Goal: Task Accomplishment & Management: Manage account settings

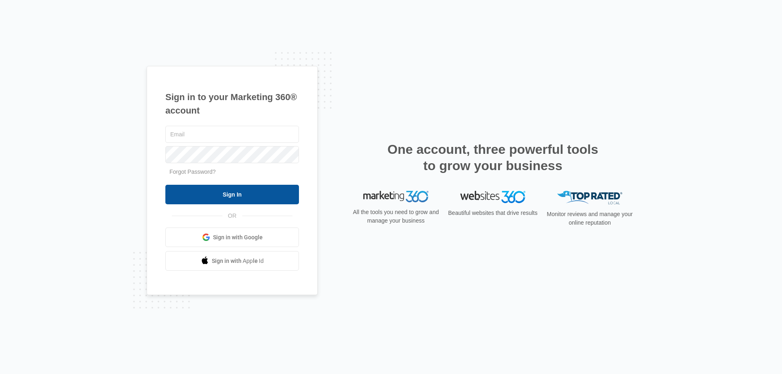
type input "[EMAIL_ADDRESS][DOMAIN_NAME]"
click at [220, 198] on input "Sign In" at bounding box center [232, 195] width 134 height 20
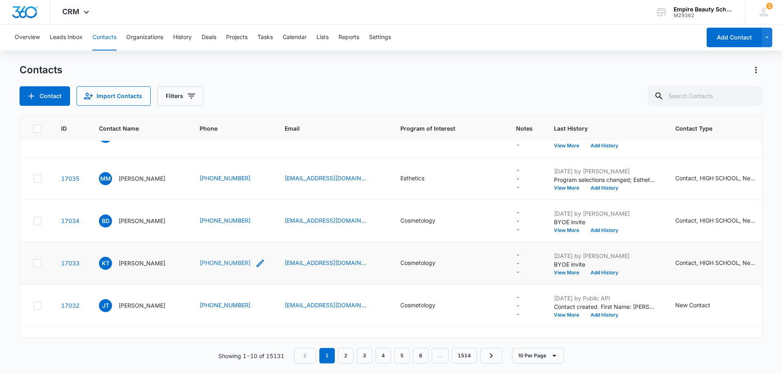
scroll to position [70, 0]
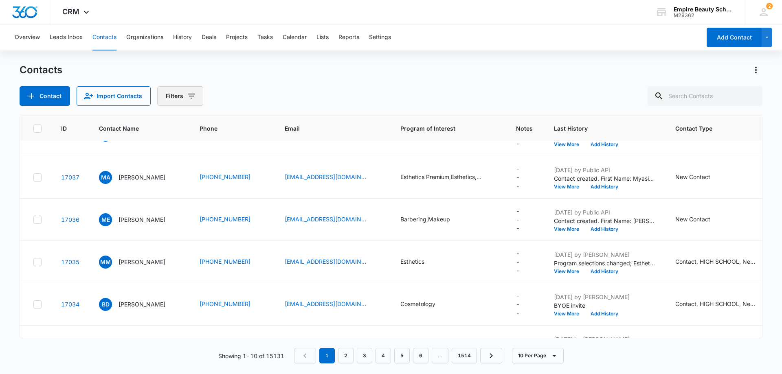
click at [194, 98] on icon "Filters" at bounding box center [192, 96] width 10 height 10
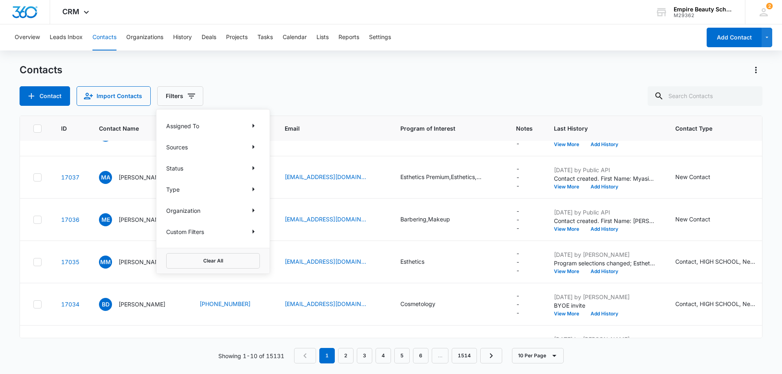
click at [233, 231] on div "Custom Filters" at bounding box center [213, 231] width 94 height 13
click at [252, 231] on icon "Show Custom Filters filters" at bounding box center [253, 232] width 10 height 10
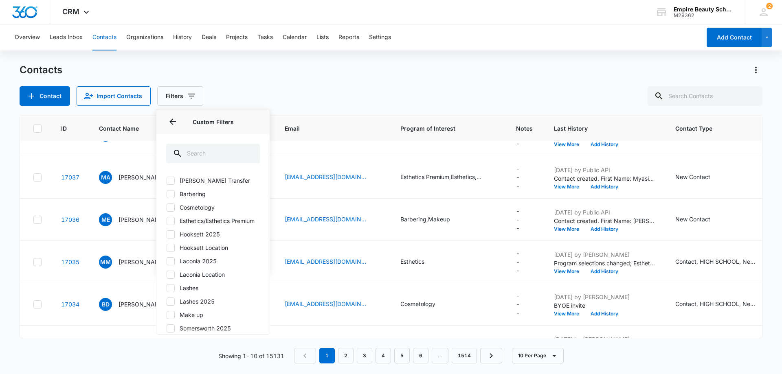
click at [171, 263] on icon at bounding box center [170, 261] width 5 height 4
click at [167, 261] on input "Laconia 2025" at bounding box center [166, 261] width 0 height 0
checkbox input "true"
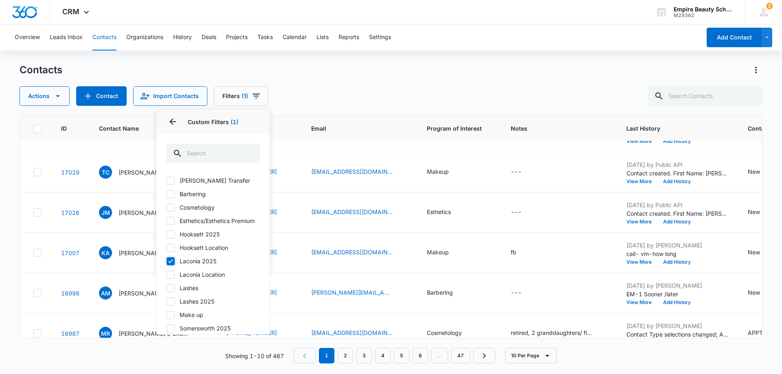
scroll to position [0, 0]
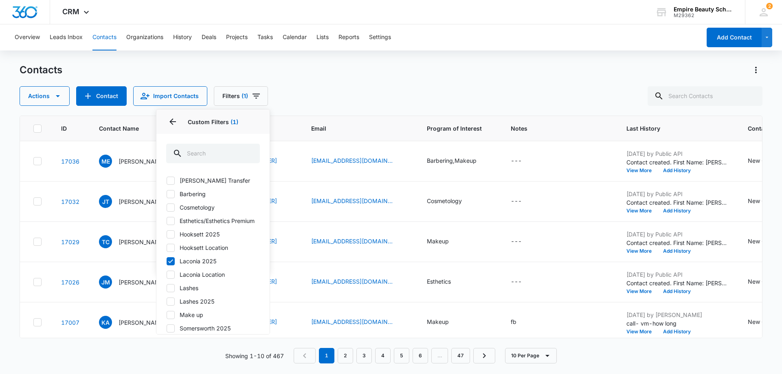
click at [308, 82] on div "Contacts Actions Contact Import Contacts Filters (1) Assigned To Sources Status…" at bounding box center [391, 85] width 743 height 42
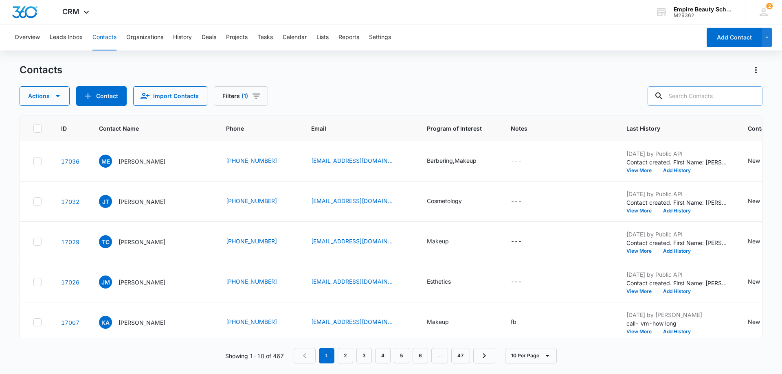
click at [706, 96] on input "text" at bounding box center [705, 96] width 115 height 20
type input "7939"
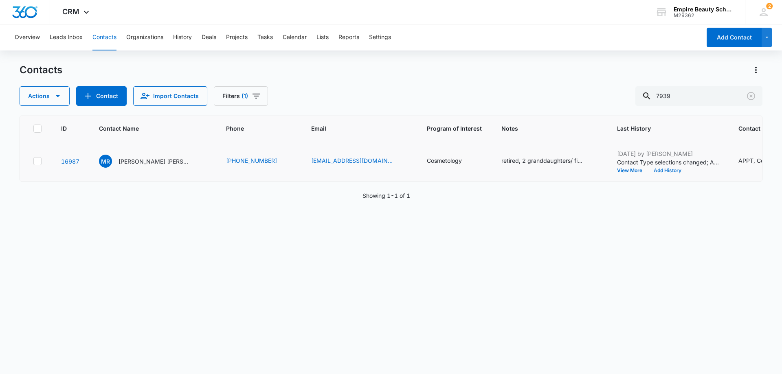
click at [664, 169] on button "Add History" at bounding box center [667, 170] width 39 height 5
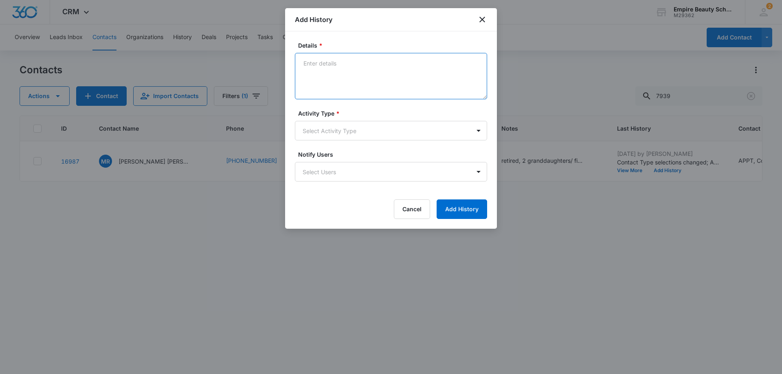
click at [303, 62] on textarea "Details *" at bounding box center [391, 76] width 192 height 46
type textarea "Canceled apt. tour/ Covid"
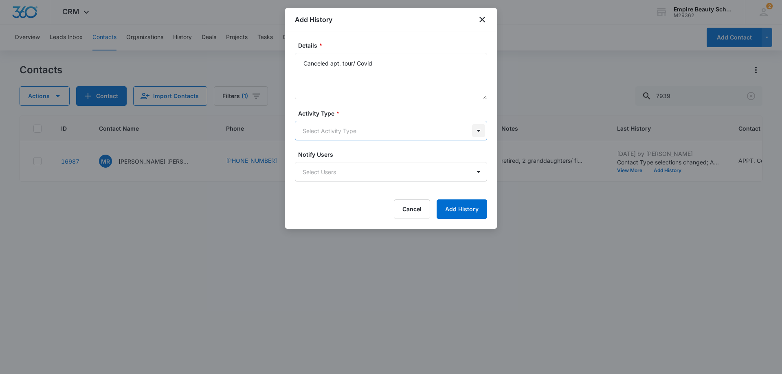
click at [481, 132] on body "CRM Apps Forms CRM Email Shop Payments POS Files Brand Settings Empire Beauty S…" at bounding box center [391, 187] width 782 height 374
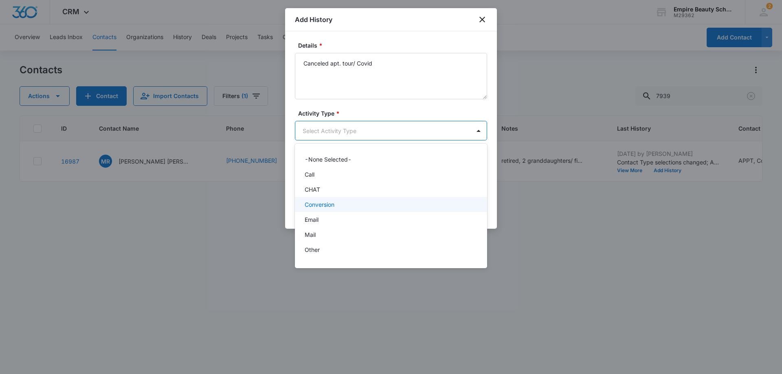
scroll to position [42, 0]
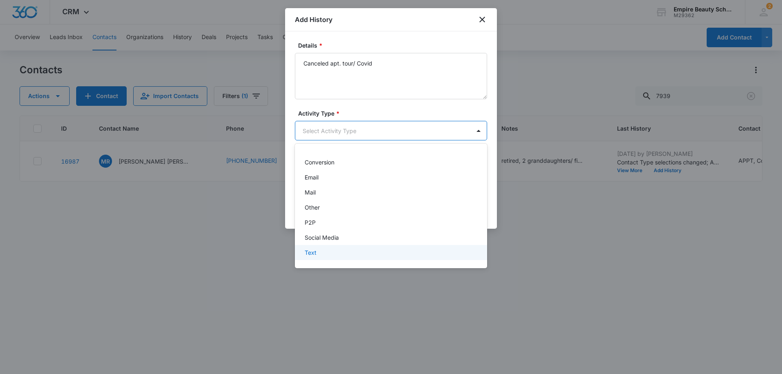
click at [443, 252] on div "Text" at bounding box center [390, 252] width 171 height 9
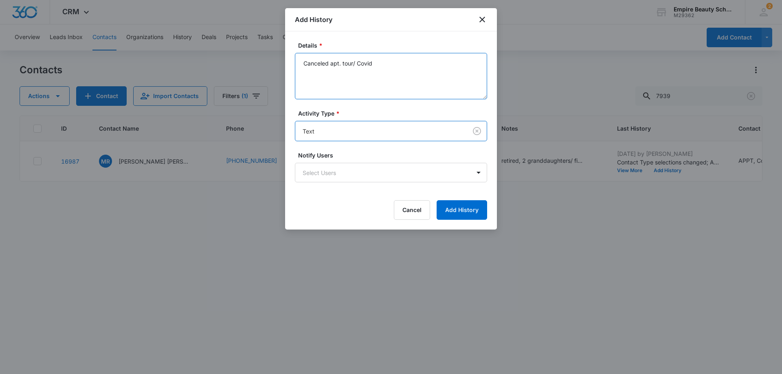
click at [392, 69] on textarea "Canceled apt. tour/ Covid" at bounding box center [391, 76] width 192 height 46
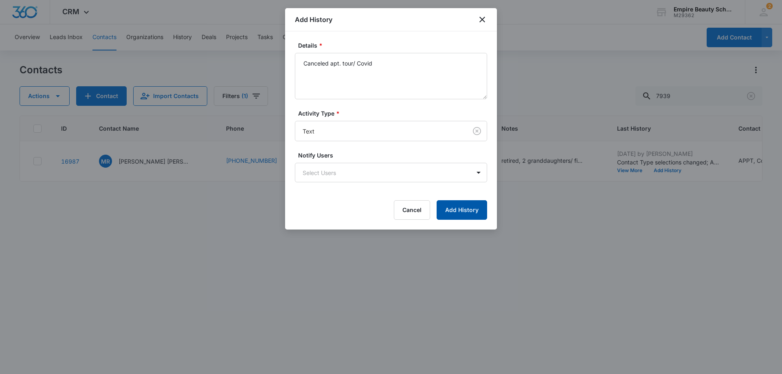
click at [467, 213] on button "Add History" at bounding box center [462, 210] width 51 height 20
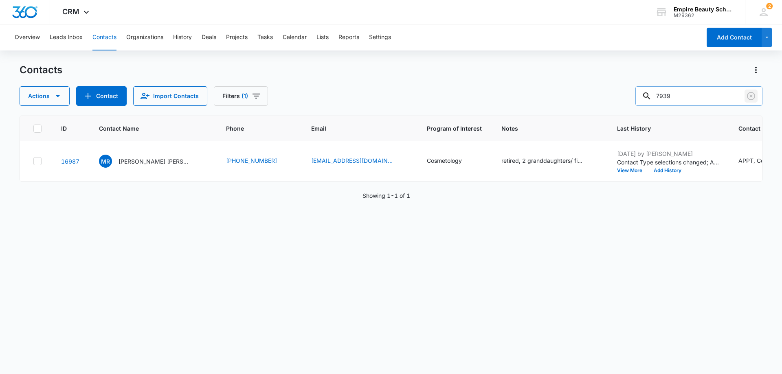
click at [751, 94] on icon "Clear" at bounding box center [751, 96] width 10 height 10
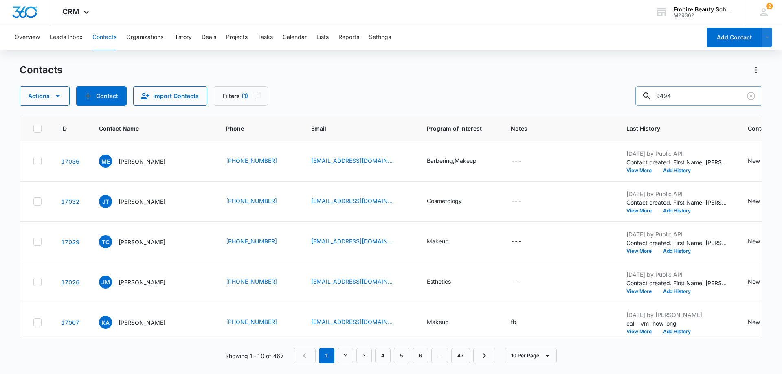
type input "9494"
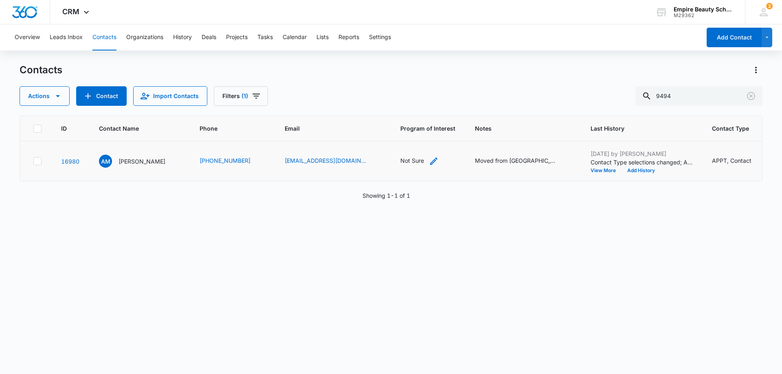
click at [400, 164] on div "Not Sure" at bounding box center [412, 160] width 24 height 9
click at [408, 137] on button "Cancel" at bounding box center [407, 134] width 29 height 15
click at [480, 159] on div "Moved from [GEOGRAPHIC_DATA] to [PERSON_NAME] NH Has wanted to do this for 10 y…" at bounding box center [515, 160] width 81 height 9
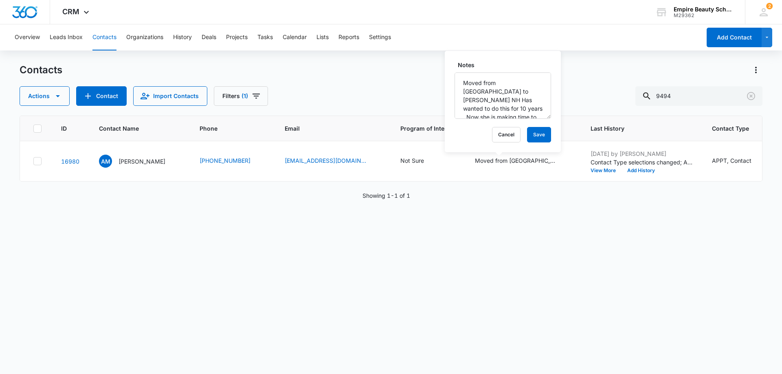
click at [530, 201] on div "ID Contact Name Phone Email Program of Interest Notes Last History Contact Type…" at bounding box center [391, 240] width 743 height 248
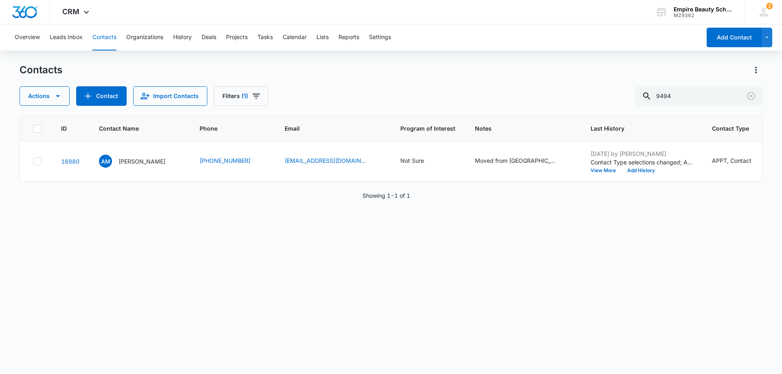
click at [305, 79] on div "Contacts Actions Contact Import Contacts Filters (1) 9494" at bounding box center [391, 85] width 743 height 42
click at [751, 94] on icon "Clear" at bounding box center [751, 96] width 10 height 10
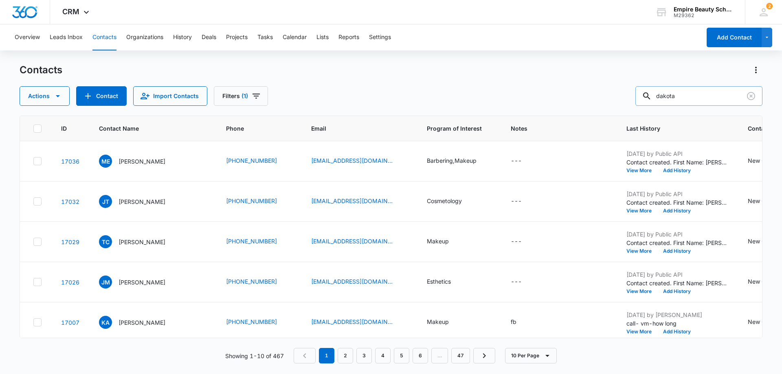
type input "dakota"
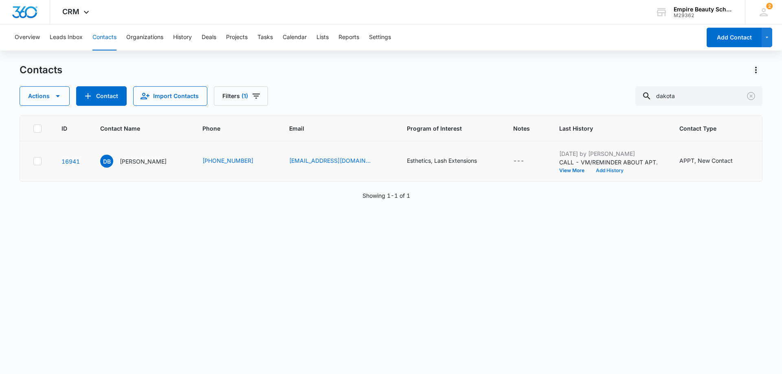
click at [610, 168] on button "Add History" at bounding box center [609, 170] width 39 height 5
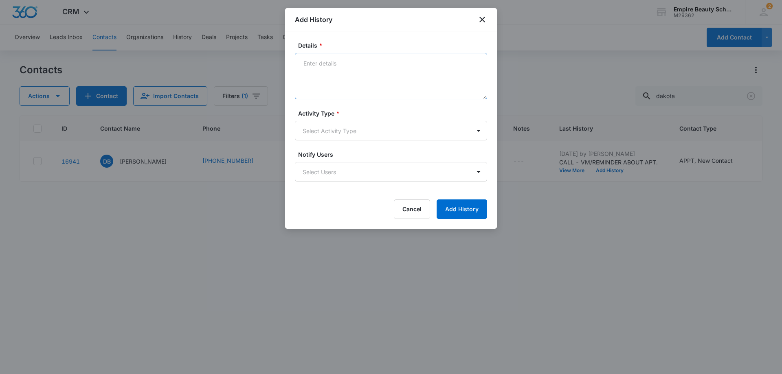
click at [316, 62] on textarea "Details *" at bounding box center [391, 76] width 192 height 46
type textarea "Follow up asked at FAFSA & asked if she wanted to secure her spot"
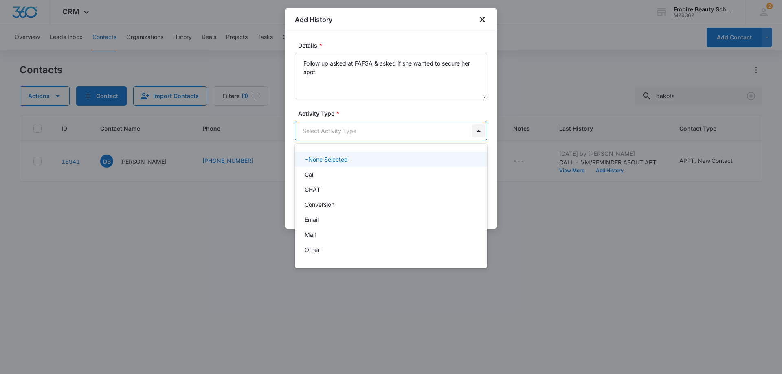
click at [479, 131] on body "CRM Apps Forms CRM Email Shop Payments POS Files Brand Settings Empire Beauty S…" at bounding box center [391, 187] width 782 height 374
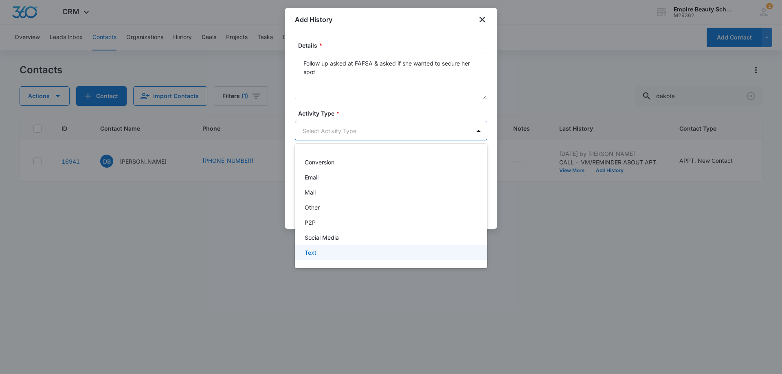
click at [419, 248] on div "Text" at bounding box center [391, 252] width 192 height 15
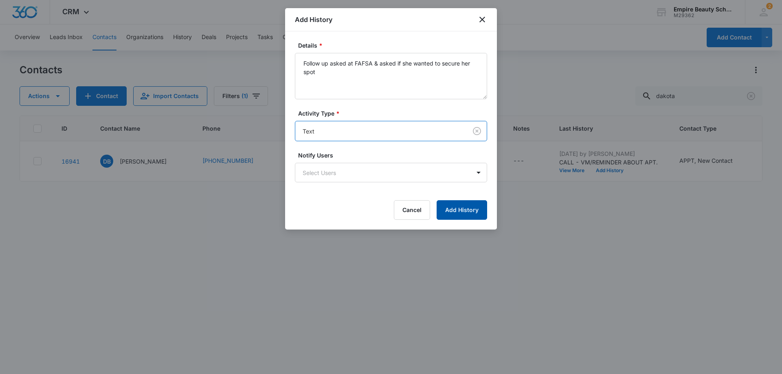
click at [475, 208] on button "Add History" at bounding box center [462, 210] width 51 height 20
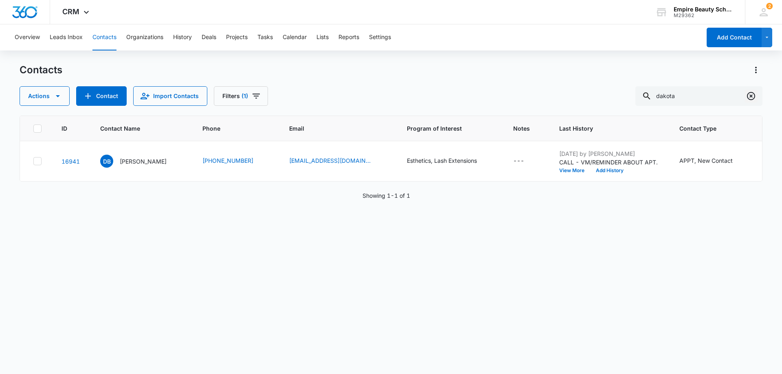
click at [752, 96] on icon "Clear" at bounding box center [751, 96] width 10 height 10
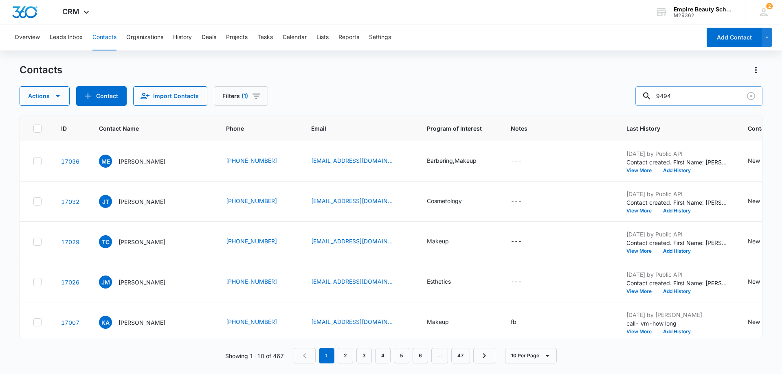
type input "9494"
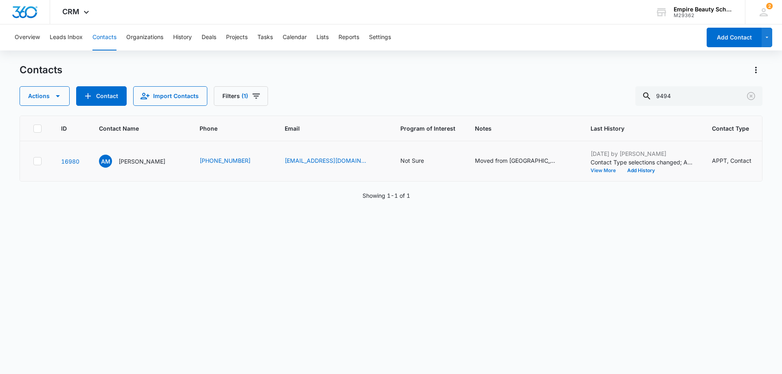
click at [591, 171] on button "View More" at bounding box center [606, 170] width 31 height 5
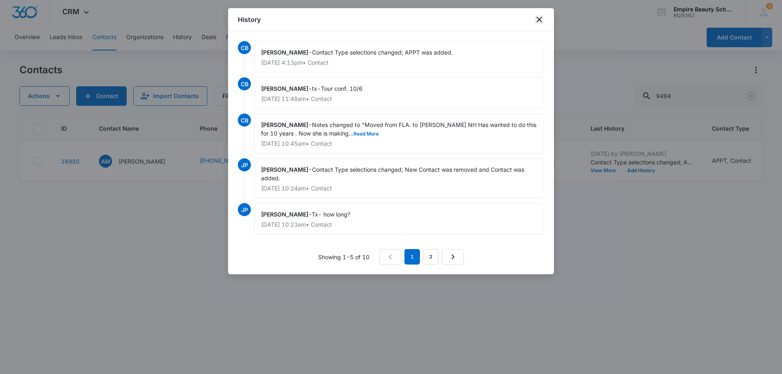
click at [540, 16] on icon "close" at bounding box center [539, 20] width 10 height 10
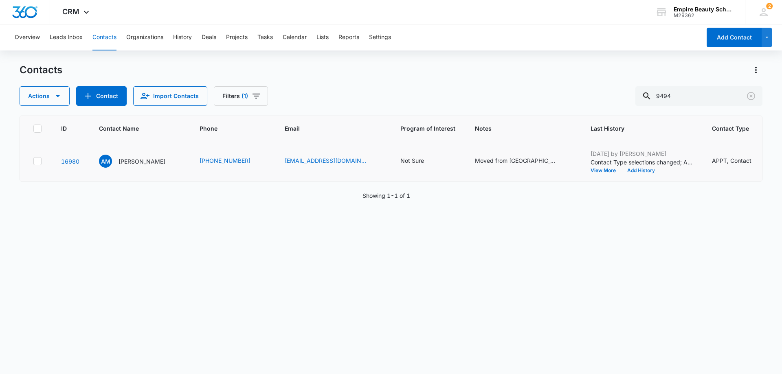
click at [623, 169] on button "Add History" at bounding box center [641, 170] width 39 height 5
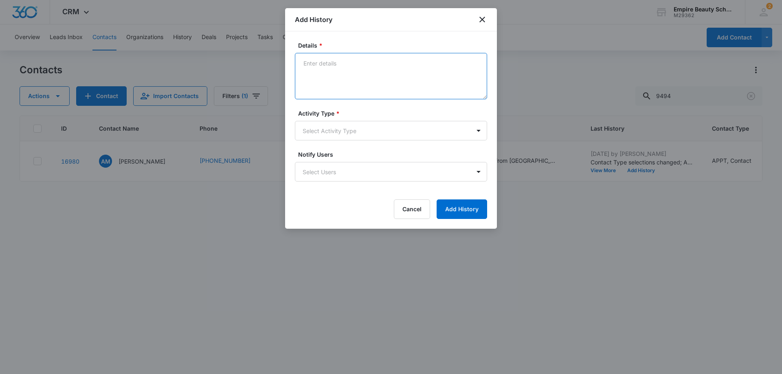
click at [319, 66] on textarea "Details *" at bounding box center [391, 76] width 192 height 46
type textarea "confirmed apt."
click at [479, 132] on body "CRM Apps Forms CRM Email Shop Payments POS Files Brand Settings Empire Beauty S…" at bounding box center [391, 187] width 782 height 374
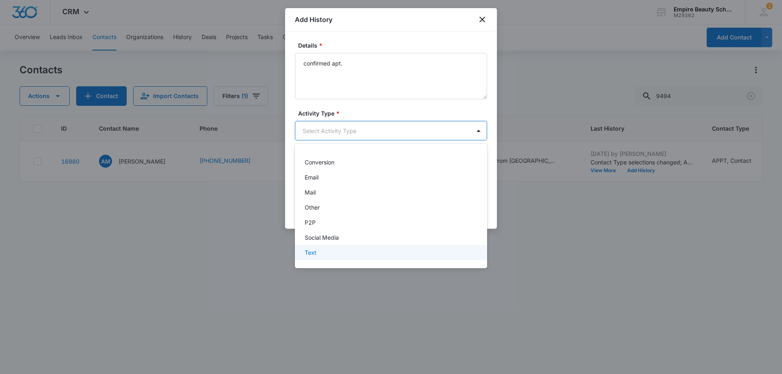
click at [409, 254] on div "Text" at bounding box center [390, 252] width 171 height 9
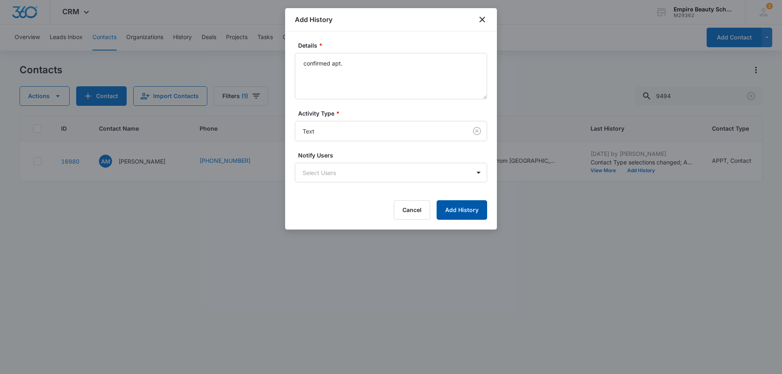
click at [468, 210] on button "Add History" at bounding box center [462, 210] width 51 height 20
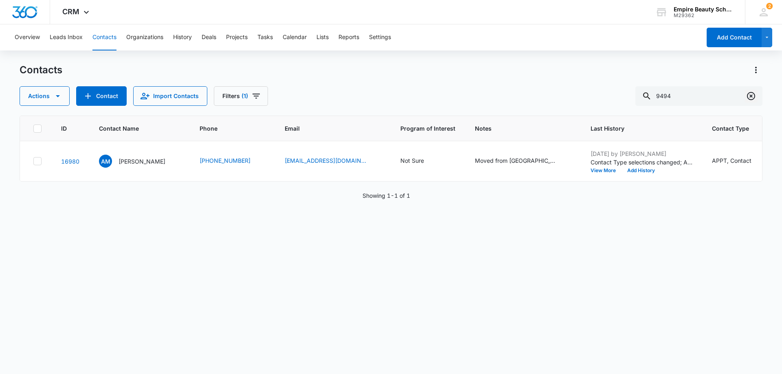
click at [753, 94] on icon "Clear" at bounding box center [751, 96] width 10 height 10
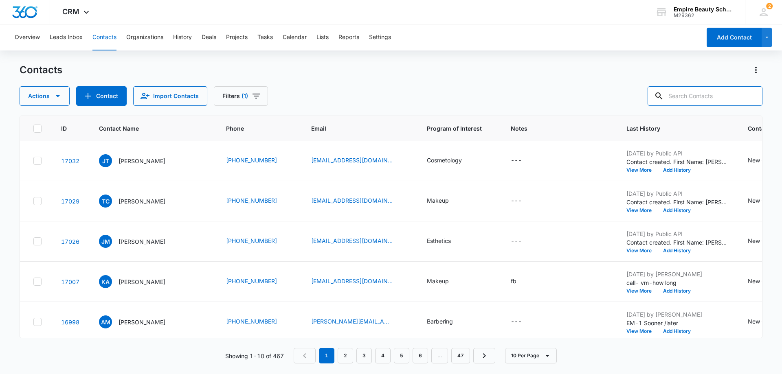
scroll to position [0, 0]
click at [139, 203] on p "[PERSON_NAME]" at bounding box center [142, 202] width 47 height 9
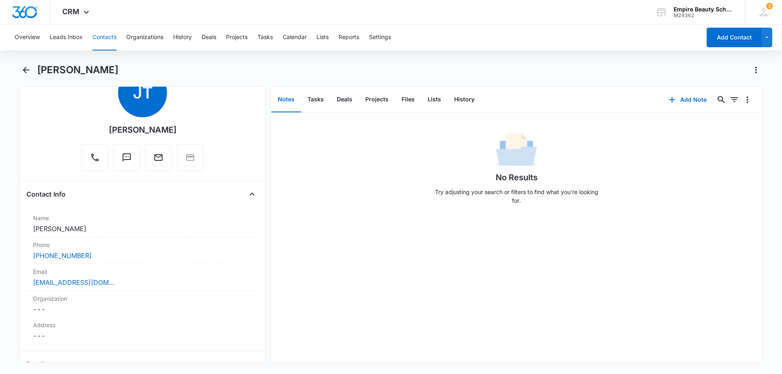
scroll to position [81, 0]
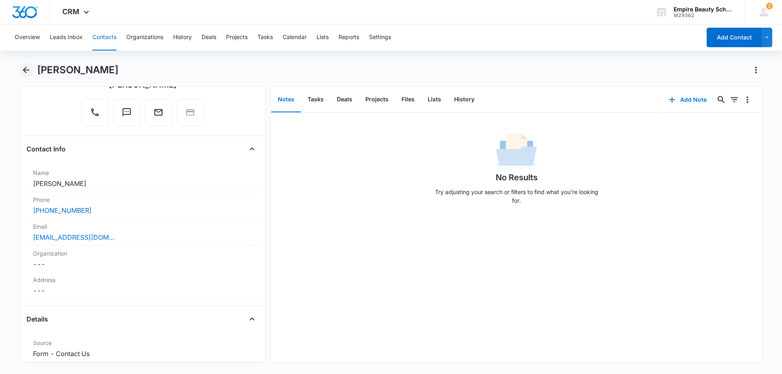
click at [23, 68] on icon "Back" at bounding box center [26, 70] width 10 height 10
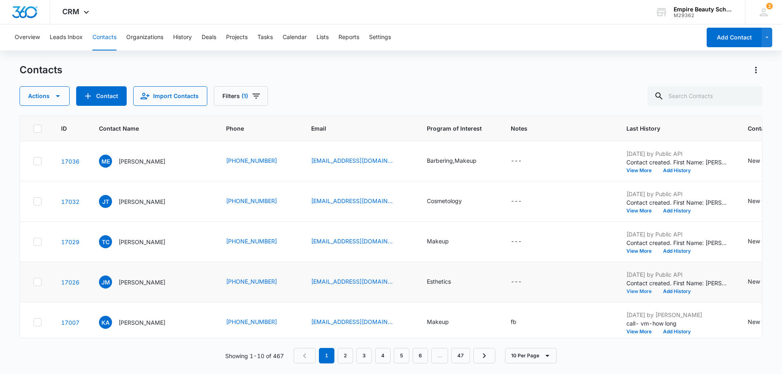
click at [637, 292] on button "View More" at bounding box center [641, 291] width 31 height 5
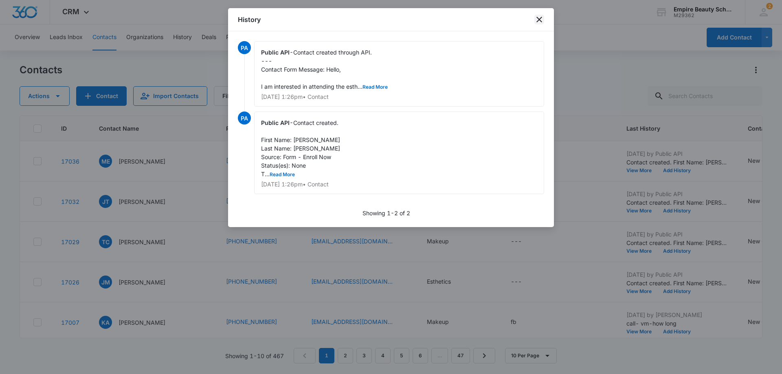
click at [541, 18] on icon "close" at bounding box center [539, 20] width 6 height 6
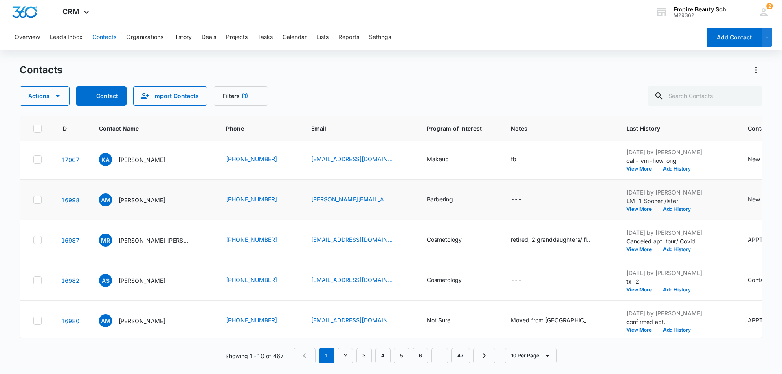
scroll to position [122, 0]
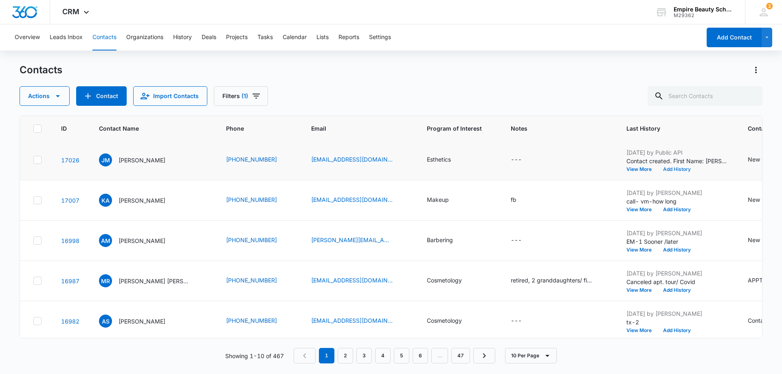
click at [672, 169] on button "Add History" at bounding box center [676, 169] width 39 height 5
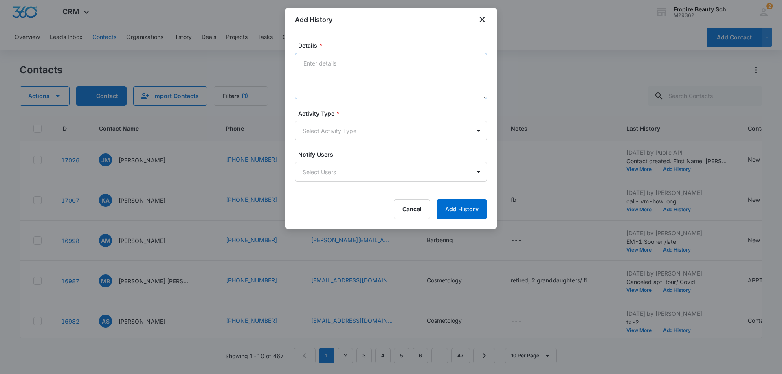
click at [316, 63] on textarea "Details *" at bounding box center [391, 76] width 192 height 46
type textarea "Call1 sooner or later"
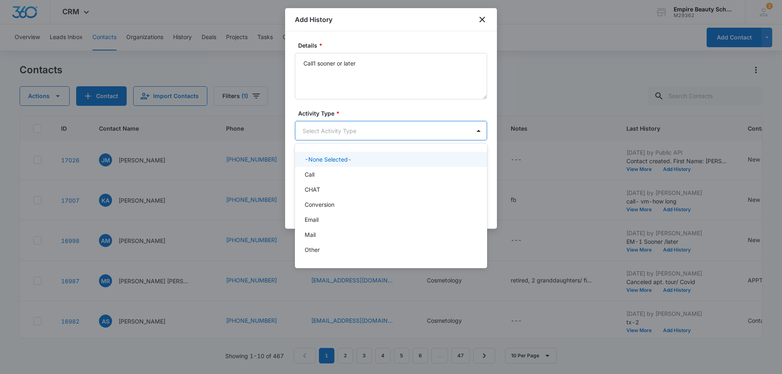
click at [481, 133] on body "CRM Apps Forms CRM Email Shop Payments POS Files Brand Settings Empire Beauty S…" at bounding box center [391, 187] width 782 height 374
click at [421, 181] on div "Call" at bounding box center [391, 174] width 192 height 15
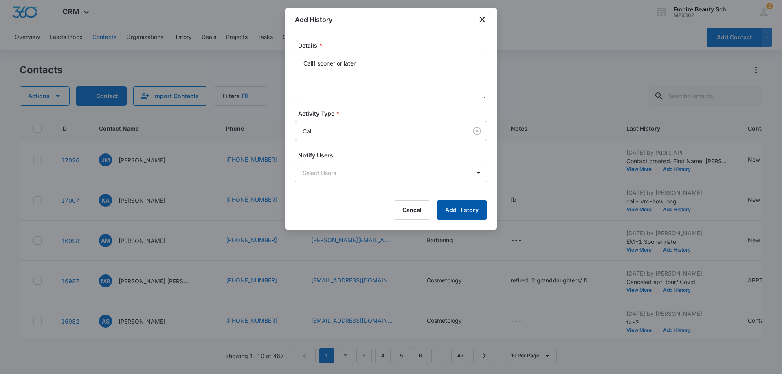
click at [463, 209] on button "Add History" at bounding box center [462, 210] width 51 height 20
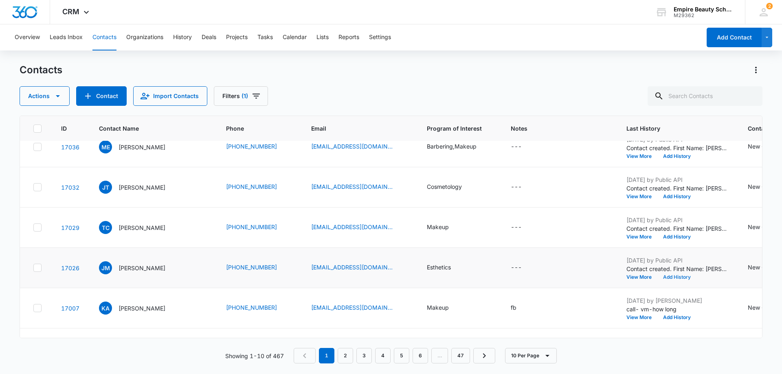
scroll to position [0, 0]
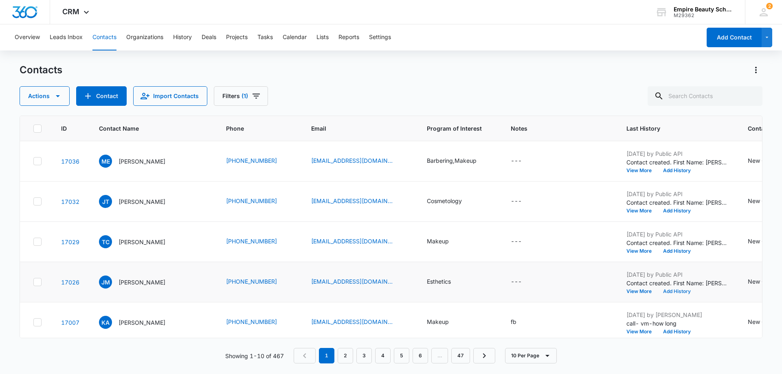
click at [674, 291] on button "Add History" at bounding box center [676, 291] width 39 height 5
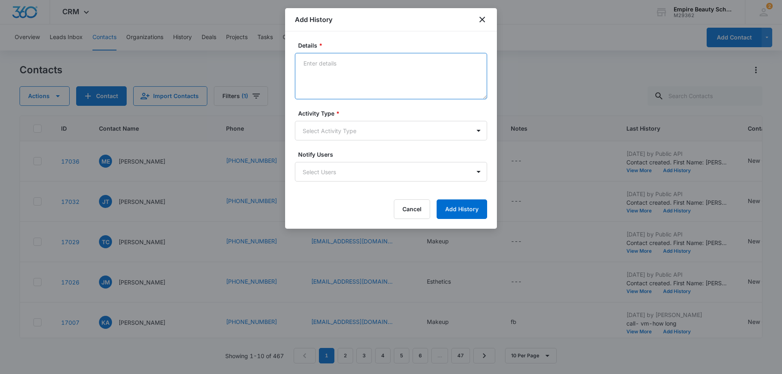
click at [321, 63] on textarea "Details *" at bounding box center [391, 76] width 192 height 46
click at [344, 63] on textarea "TX-1 SOONER?LATER" at bounding box center [391, 76] width 192 height 46
type textarea "TX-1 SOONER/LATER"
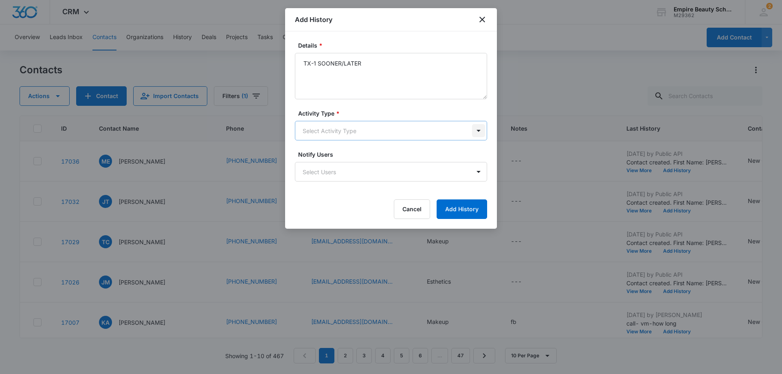
click at [481, 132] on body "CRM Apps Forms CRM Email Shop Payments POS Files Brand Settings Empire Beauty S…" at bounding box center [391, 187] width 782 height 374
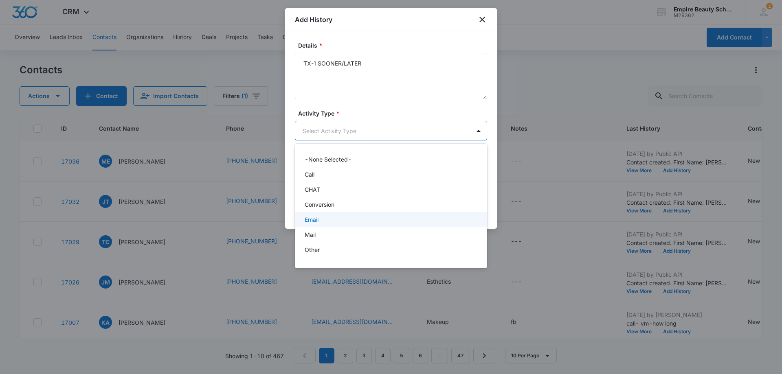
scroll to position [42, 0]
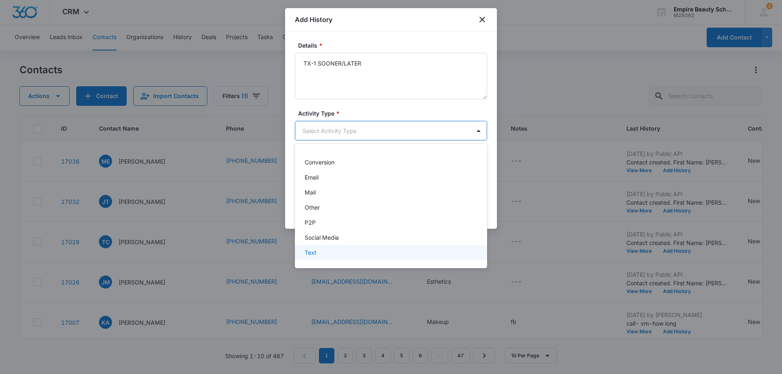
click at [442, 249] on div "Text" at bounding box center [390, 252] width 171 height 9
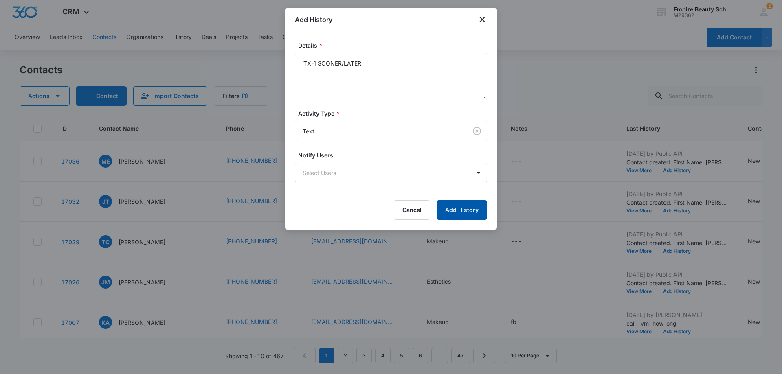
click at [468, 209] on button "Add History" at bounding box center [462, 210] width 51 height 20
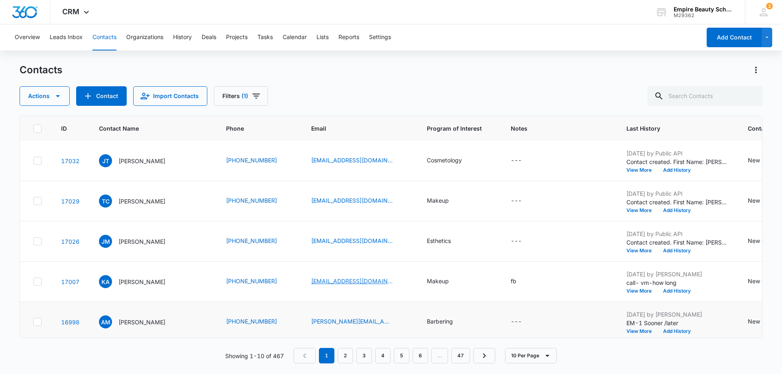
scroll to position [0, 0]
click at [634, 291] on button "View More" at bounding box center [641, 291] width 31 height 5
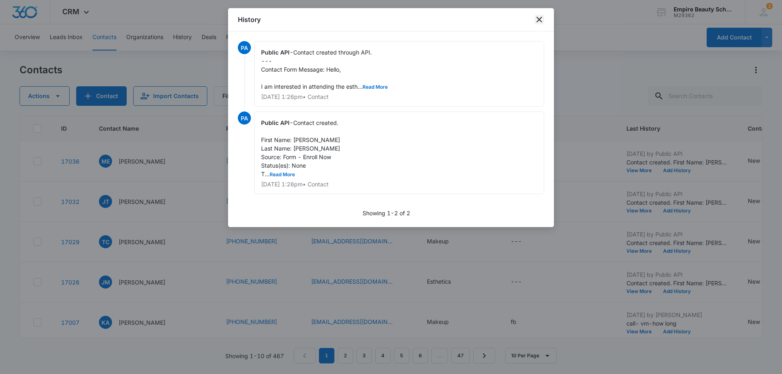
click at [538, 16] on icon "close" at bounding box center [539, 20] width 10 height 10
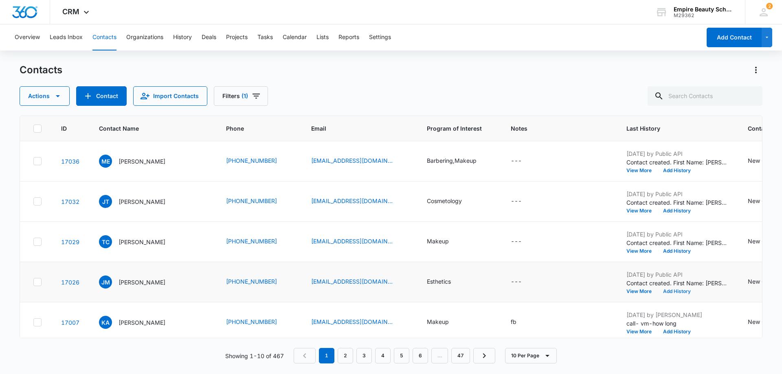
click at [680, 292] on button "Add History" at bounding box center [676, 291] width 39 height 5
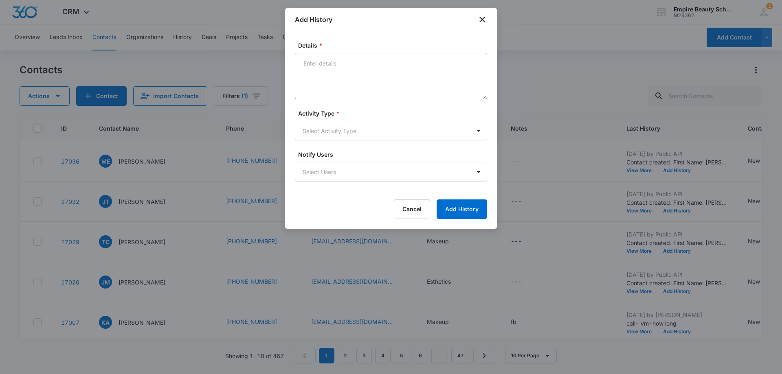
click at [345, 66] on textarea "Details *" at bounding box center [391, 76] width 192 height 46
click at [341, 64] on textarea "EM-1 soonee?later" at bounding box center [391, 76] width 192 height 46
type textarea "EM-1 soonee/later"
click at [479, 132] on body "CRM Apps Forms CRM Email Shop Payments POS Files Brand Settings Empire Beauty S…" at bounding box center [391, 187] width 782 height 374
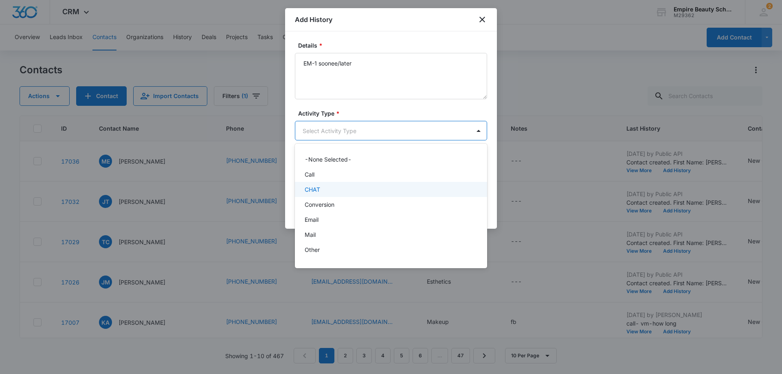
scroll to position [42, 0]
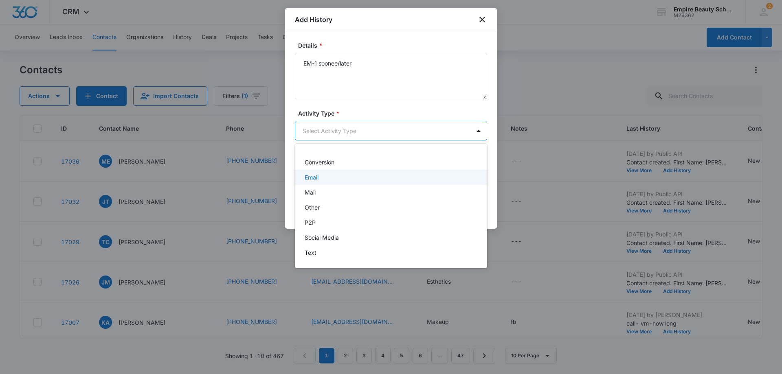
click at [420, 180] on div "Email" at bounding box center [390, 177] width 171 height 9
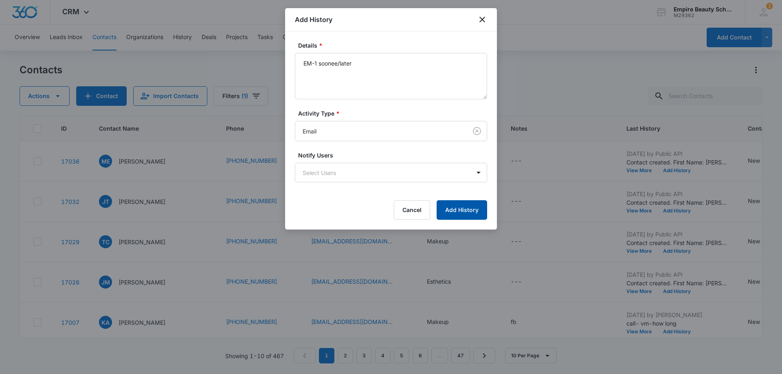
click at [466, 206] on button "Add History" at bounding box center [462, 210] width 51 height 20
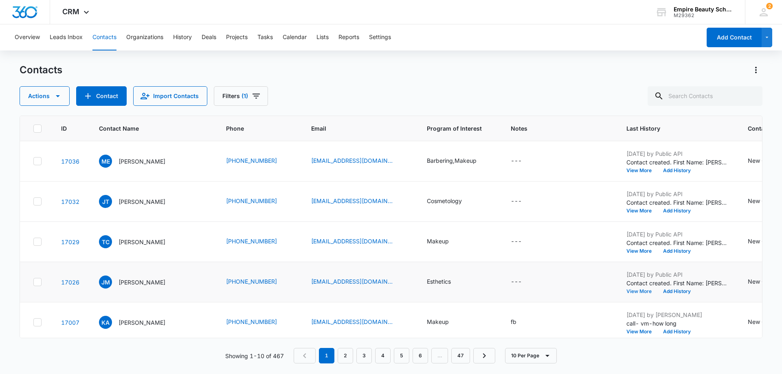
click at [631, 293] on button "View More" at bounding box center [641, 291] width 31 height 5
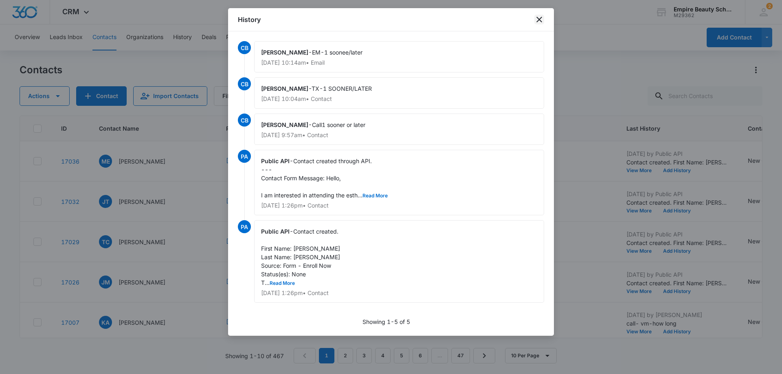
click at [539, 18] on icon "close" at bounding box center [539, 20] width 10 height 10
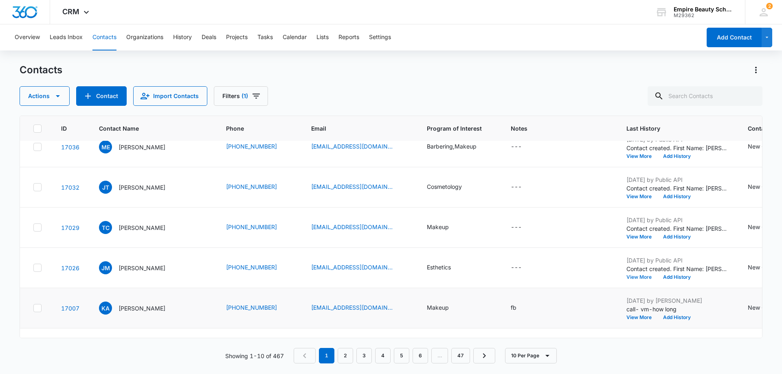
scroll to position [0, 0]
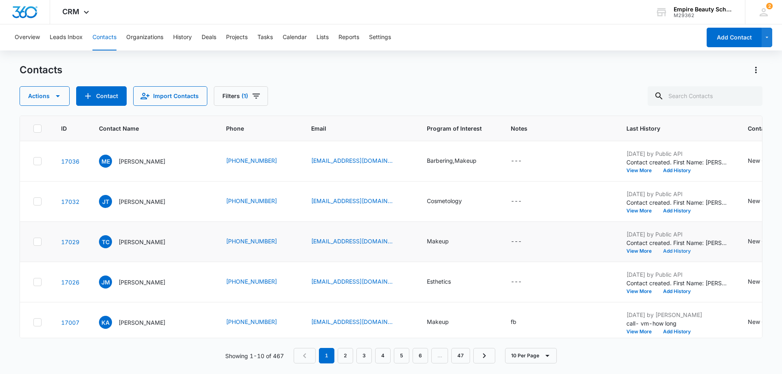
click at [670, 253] on button "Add History" at bounding box center [676, 251] width 39 height 5
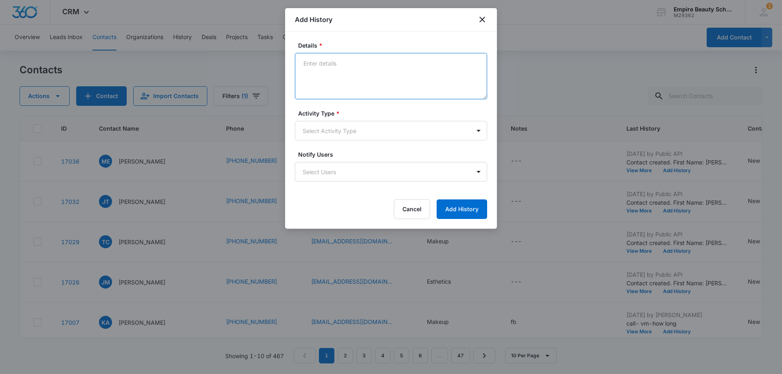
click at [308, 60] on textarea "Details *" at bounding box center [391, 76] width 192 height 46
type textarea "call-1 no VM bx full"
click at [479, 132] on body "CRM Apps Forms CRM Email Shop Payments POS Files Brand Settings Empire Beauty S…" at bounding box center [391, 187] width 782 height 374
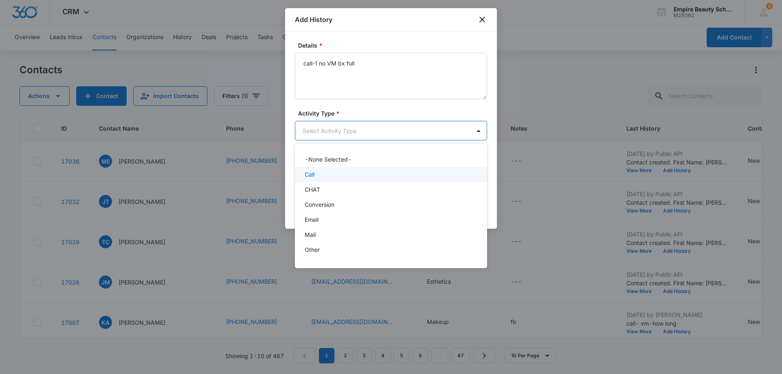
click at [419, 172] on div "Call" at bounding box center [390, 174] width 171 height 9
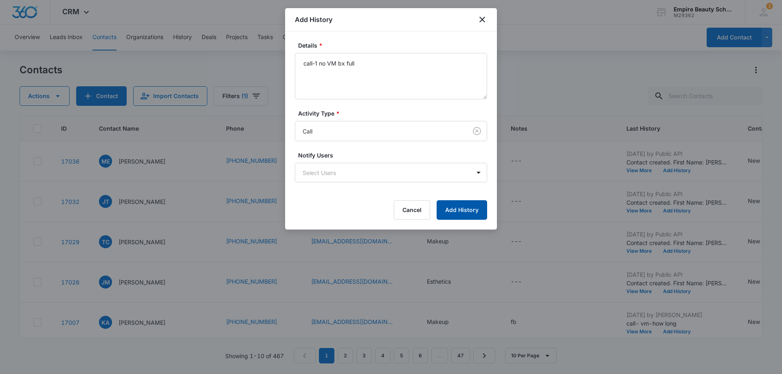
click at [460, 212] on button "Add History" at bounding box center [462, 210] width 51 height 20
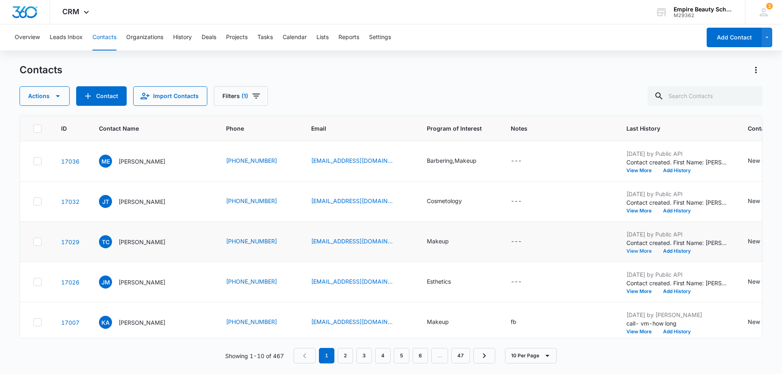
click at [643, 253] on button "View More" at bounding box center [641, 251] width 31 height 5
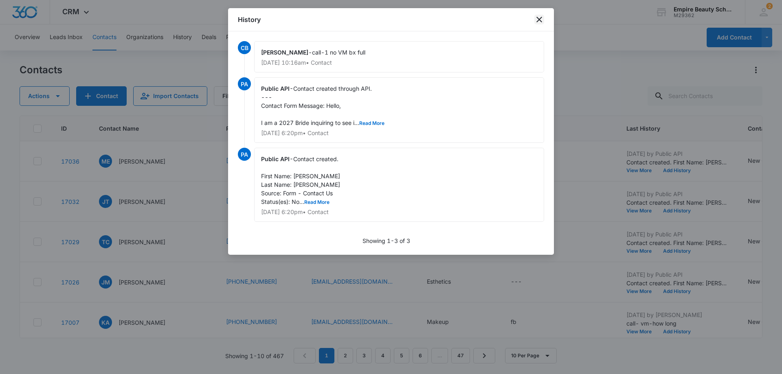
click at [541, 18] on icon "close" at bounding box center [539, 20] width 6 height 6
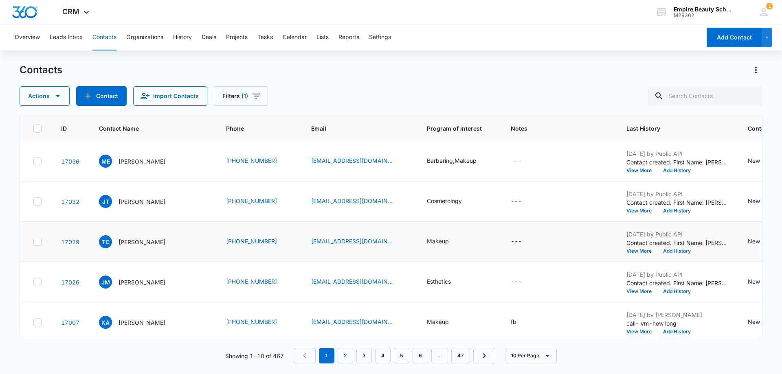
click at [674, 253] on button "Add History" at bounding box center [676, 251] width 39 height 5
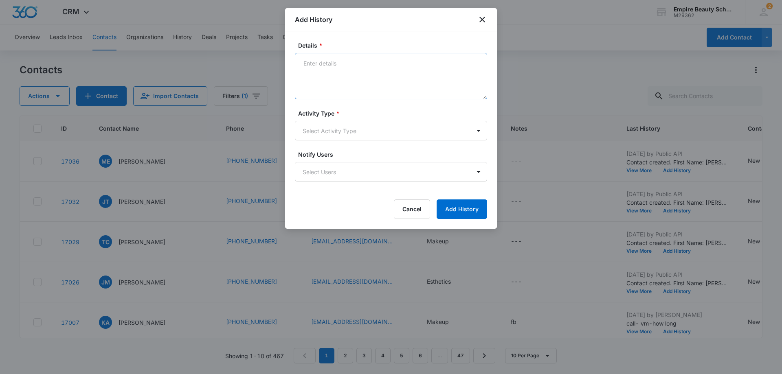
click at [313, 66] on textarea "Details *" at bounding box center [391, 76] width 192 height 46
type textarea "TX-1 SOONER LATER"
click at [477, 132] on body "CRM Apps Forms CRM Email Shop Payments POS Files Brand Settings Empire Beauty S…" at bounding box center [391, 187] width 782 height 374
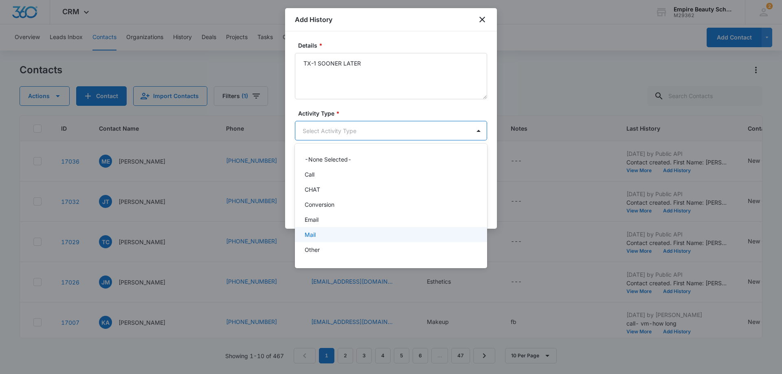
scroll to position [42, 0]
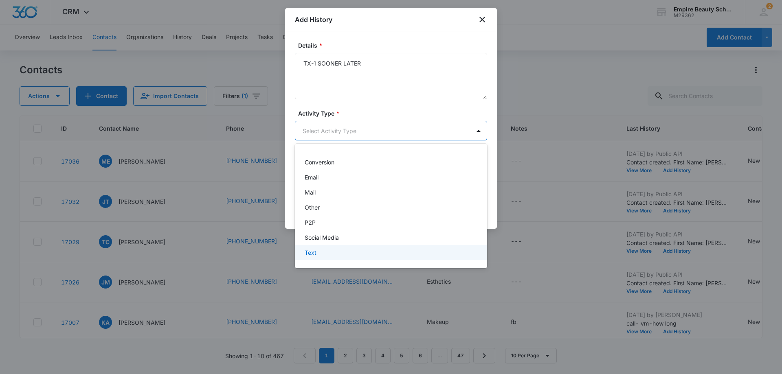
click at [437, 249] on div "Text" at bounding box center [390, 252] width 171 height 9
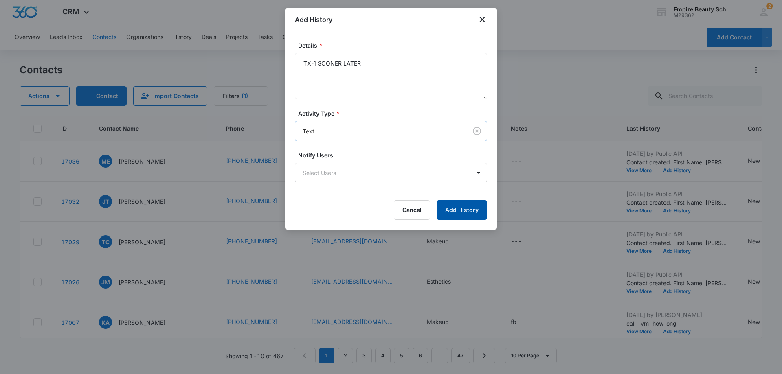
click at [478, 210] on button "Add History" at bounding box center [462, 210] width 51 height 20
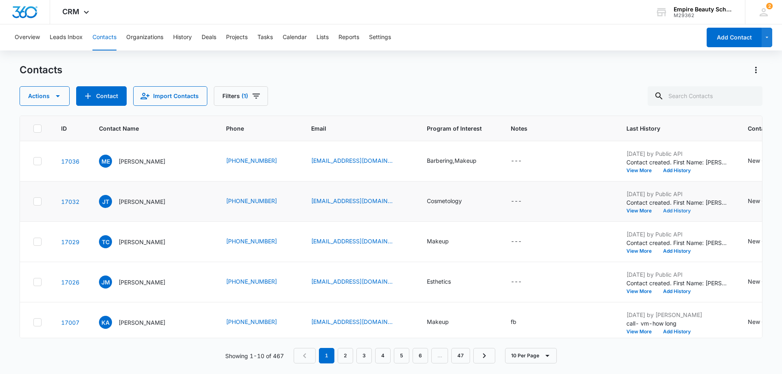
click at [680, 210] on button "Add History" at bounding box center [676, 211] width 39 height 5
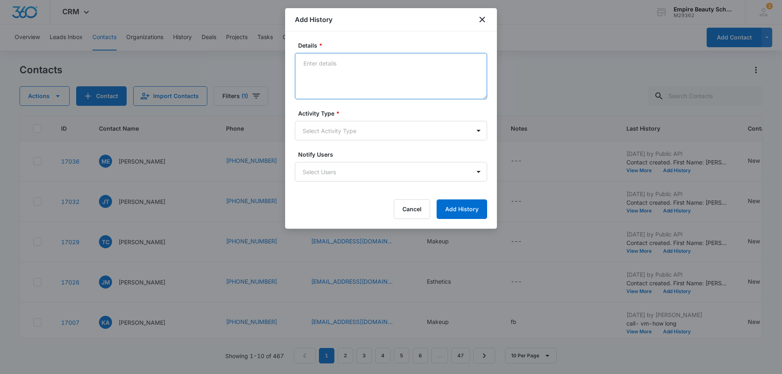
click at [321, 63] on textarea "Details *" at bounding box center [391, 76] width 192 height 46
type textarea "cALL1- SOONER OR LATER"
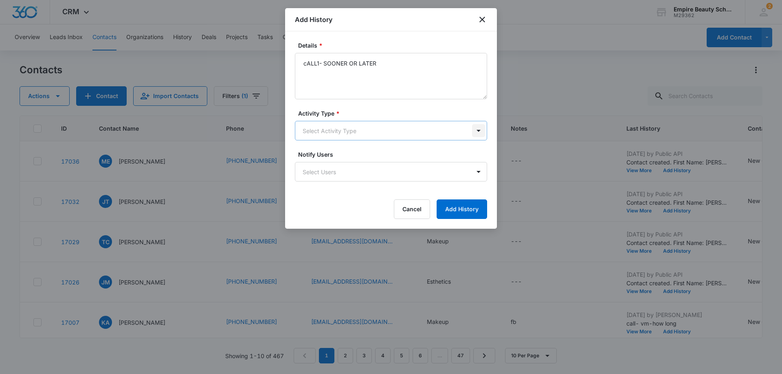
click at [480, 135] on body "CRM Apps Forms CRM Email Shop Payments POS Files Brand Settings Empire Beauty S…" at bounding box center [391, 187] width 782 height 374
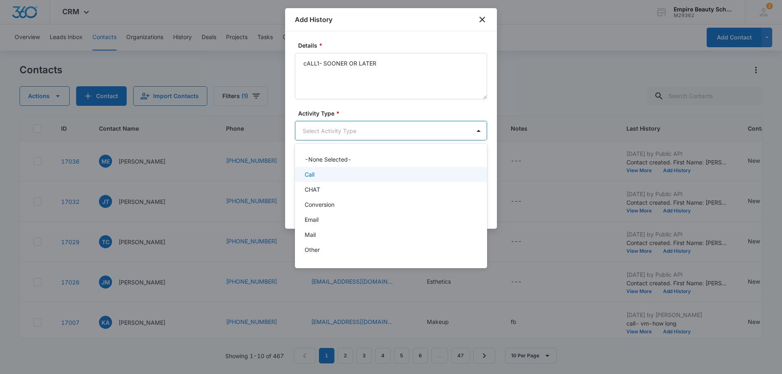
click at [447, 169] on div "Call" at bounding box center [391, 174] width 192 height 15
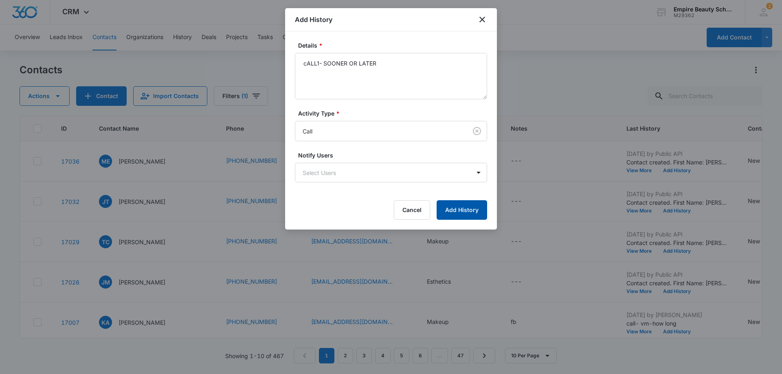
click at [465, 208] on button "Add History" at bounding box center [462, 210] width 51 height 20
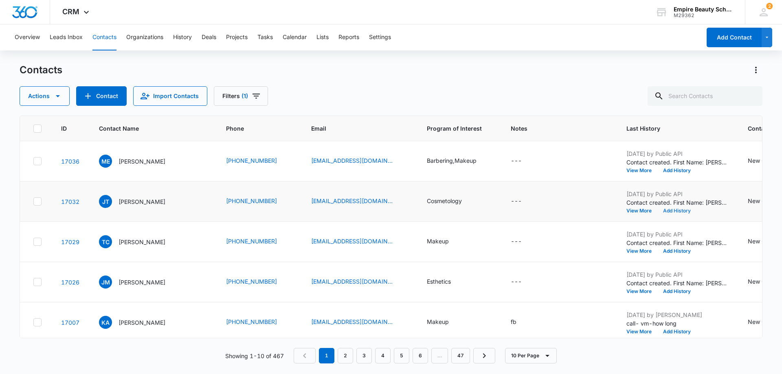
click at [676, 209] on button "Add History" at bounding box center [676, 211] width 39 height 5
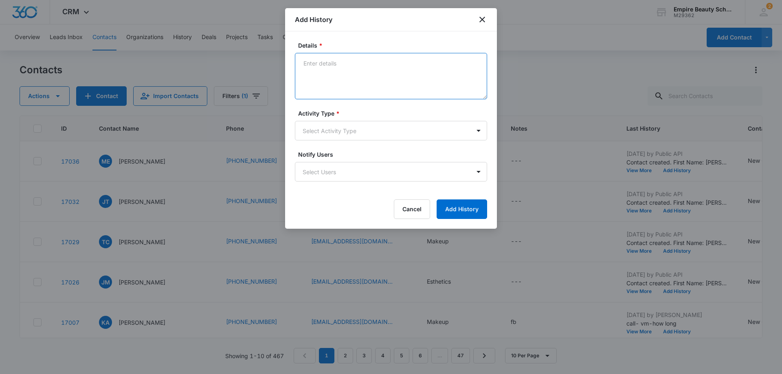
click at [319, 62] on textarea "Details *" at bounding box center [391, 76] width 192 height 46
type textarea "TX-1 SOONER LATER"
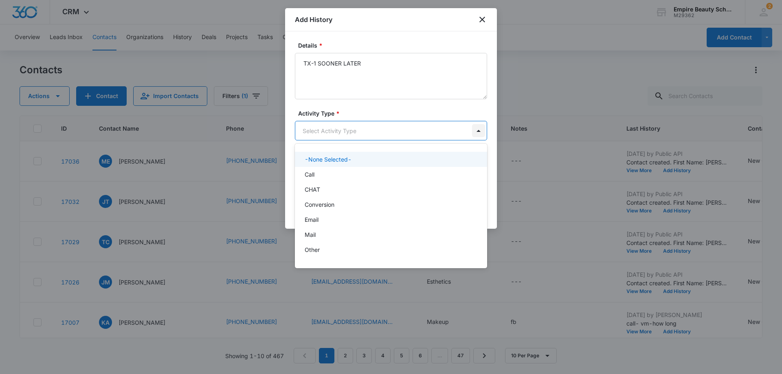
click at [477, 134] on body "CRM Apps Forms CRM Email Shop Payments POS Files Brand Settings Empire Beauty S…" at bounding box center [391, 187] width 782 height 374
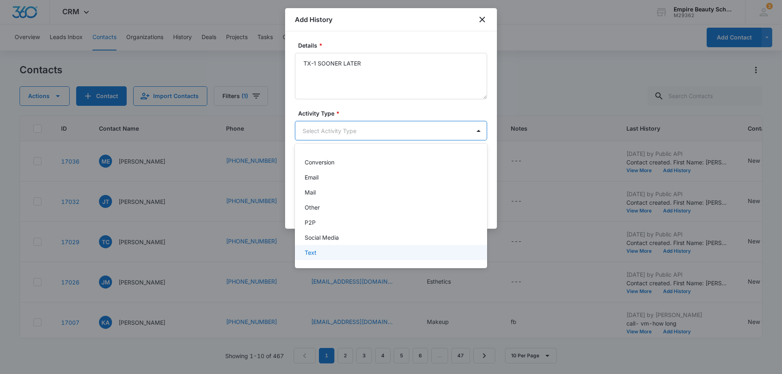
click at [411, 254] on div "Text" at bounding box center [390, 252] width 171 height 9
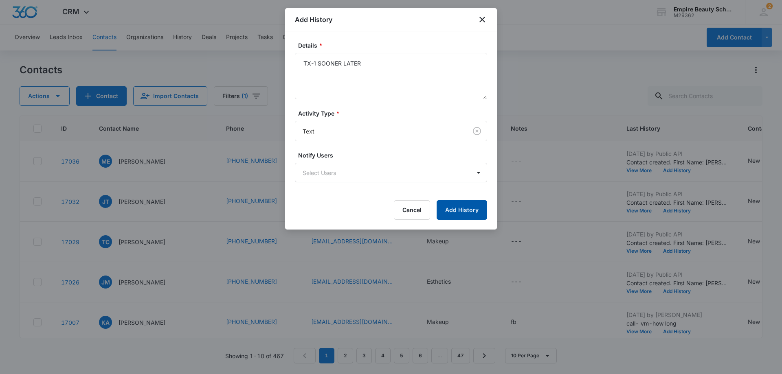
click at [455, 211] on button "Add History" at bounding box center [462, 210] width 51 height 20
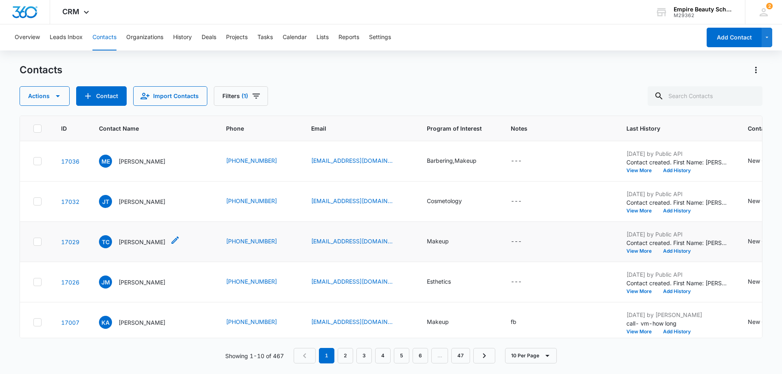
click at [148, 244] on p "[PERSON_NAME]" at bounding box center [142, 242] width 47 height 9
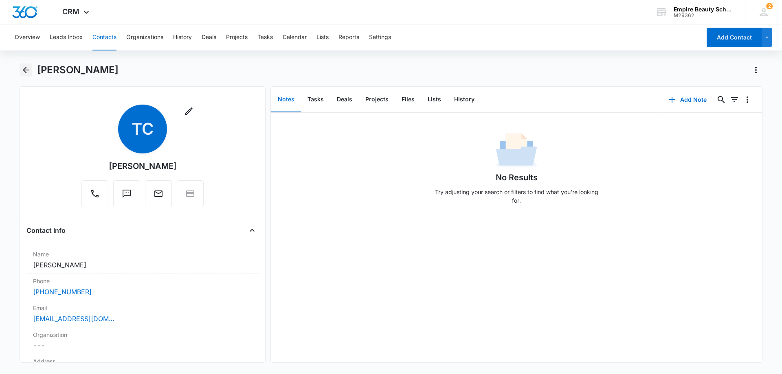
click at [29, 72] on icon "Back" at bounding box center [26, 70] width 10 height 10
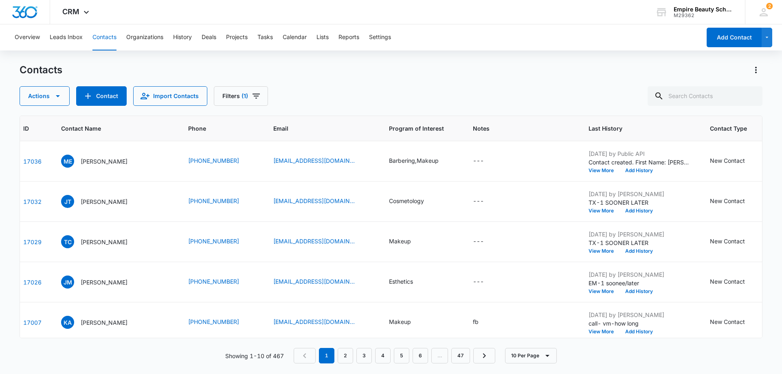
scroll to position [0, 75]
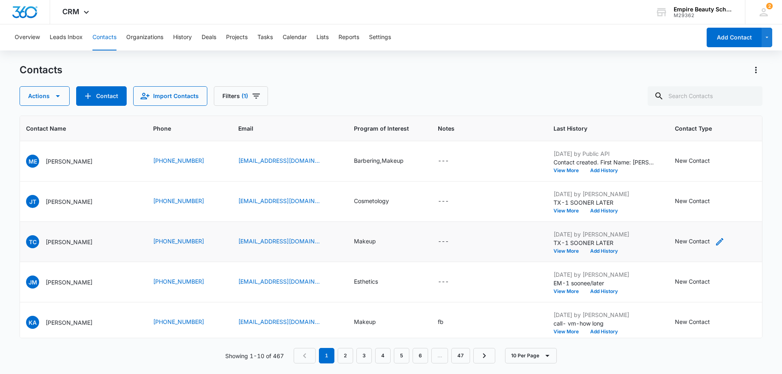
click at [699, 240] on div "New Contact" at bounding box center [692, 241] width 35 height 9
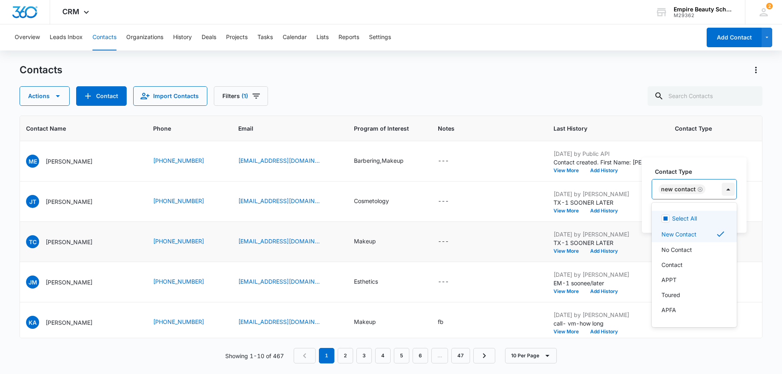
click at [728, 187] on div at bounding box center [728, 189] width 13 height 13
click at [683, 261] on div "Contact" at bounding box center [693, 265] width 64 height 9
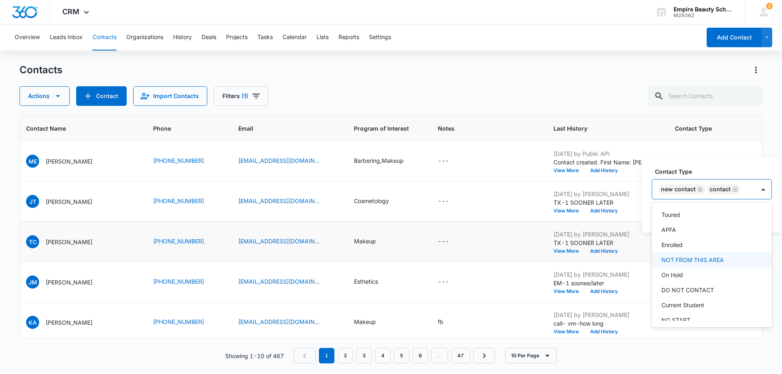
scroll to position [122, 0]
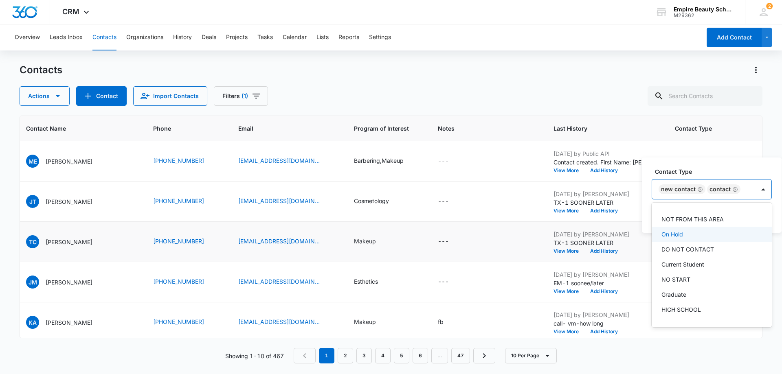
click at [697, 235] on div "On Hold" at bounding box center [710, 234] width 99 height 9
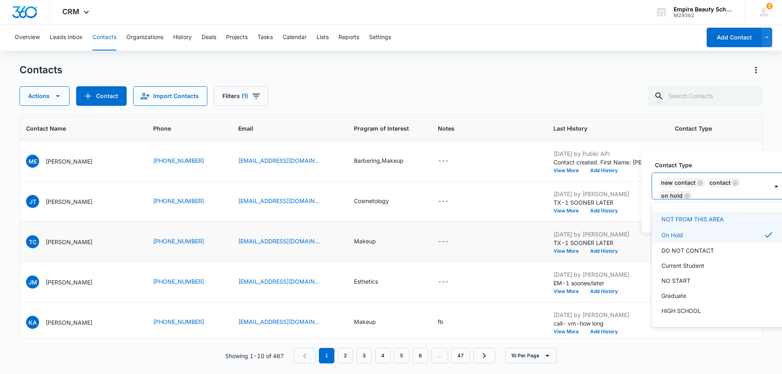
click at [718, 154] on div "Contact Type option On Hold, selected. 16 results available. Use Up and Down to…" at bounding box center [718, 192] width 153 height 82
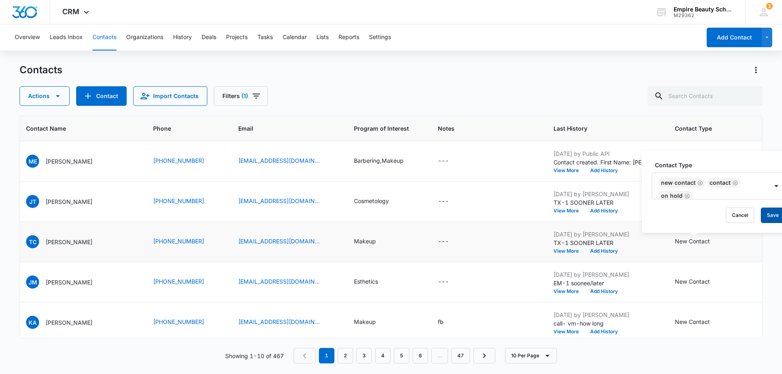
click at [770, 215] on button "Save" at bounding box center [773, 215] width 24 height 15
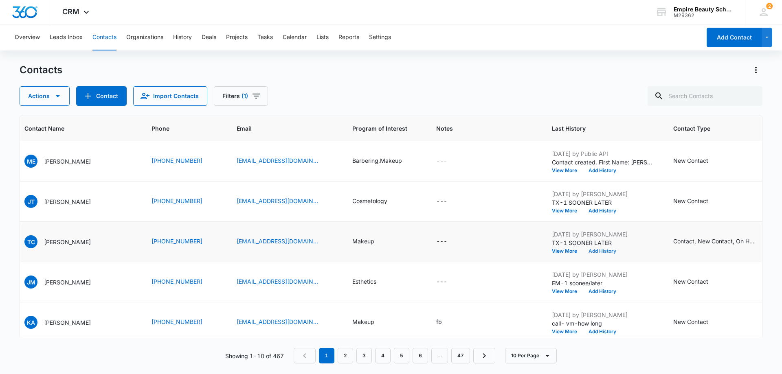
click at [600, 253] on button "Add History" at bounding box center [602, 251] width 39 height 5
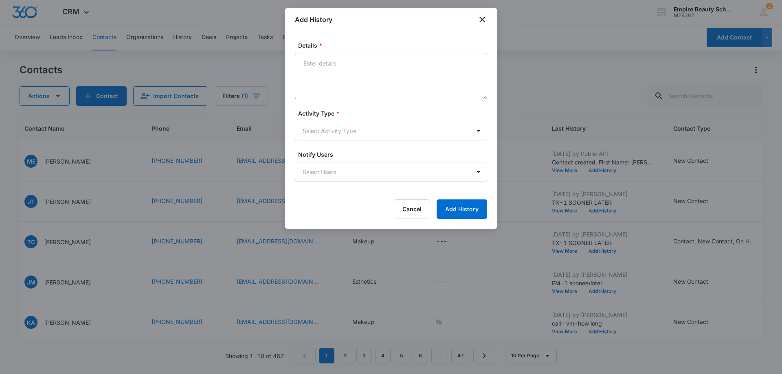
click at [317, 64] on textarea "Details *" at bounding box center [391, 76] width 192 height 46
type textarea "t"
type textarea "TX- actually was just inquiring about having the school do makeup for wedding. …"
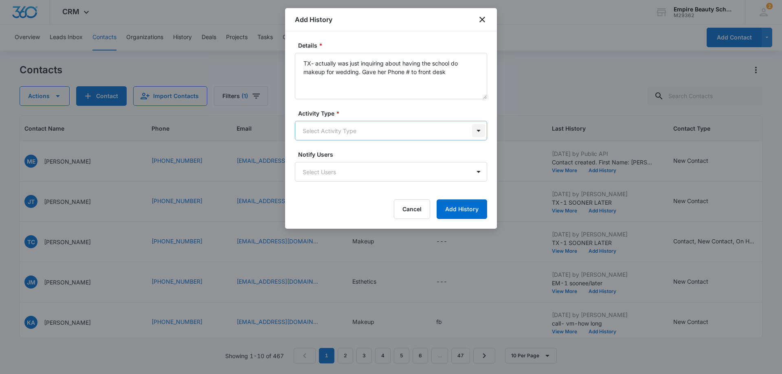
click at [477, 134] on body "CRM Apps Forms CRM Email Shop Payments POS Files Brand Settings Empire Beauty S…" at bounding box center [391, 187] width 782 height 374
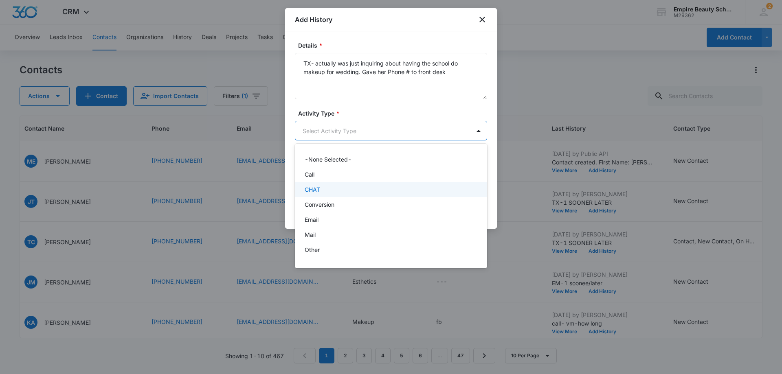
scroll to position [42, 0]
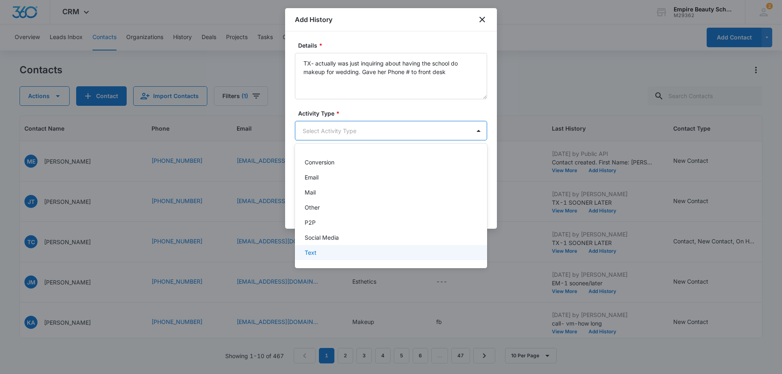
click at [425, 256] on div "Text" at bounding box center [390, 252] width 171 height 9
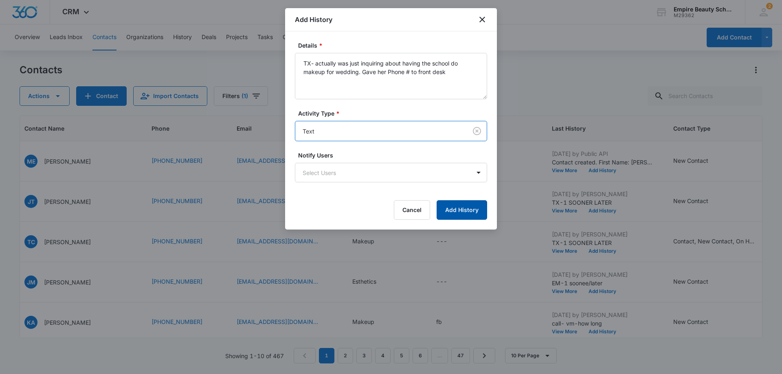
click at [466, 213] on button "Add History" at bounding box center [462, 210] width 51 height 20
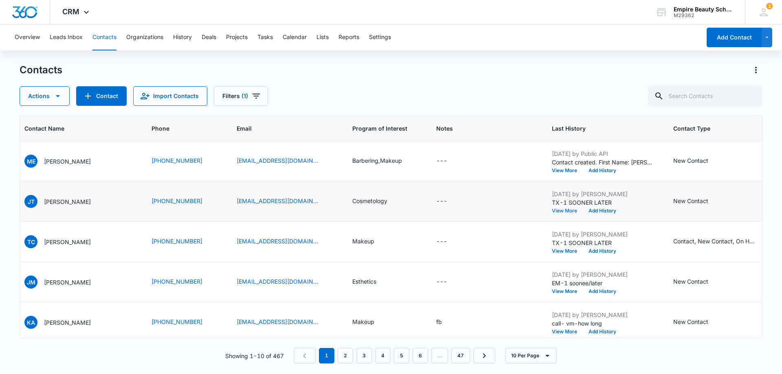
click at [553, 210] on button "View More" at bounding box center [567, 211] width 31 height 5
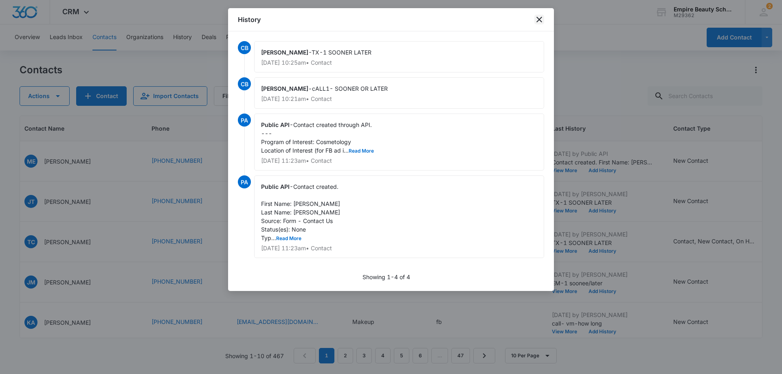
click at [540, 22] on icon "close" at bounding box center [539, 20] width 10 height 10
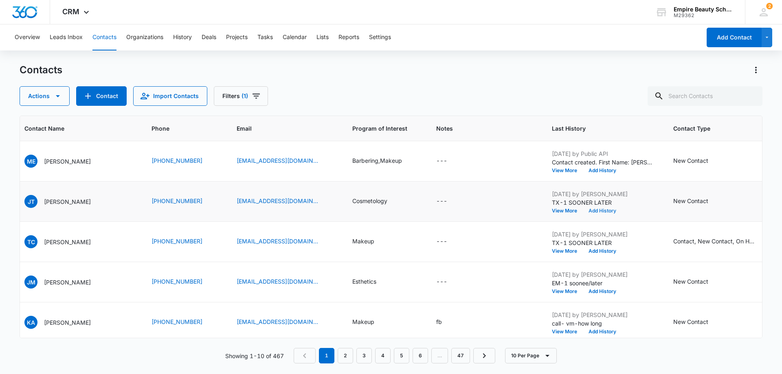
click at [609, 211] on button "Add History" at bounding box center [602, 211] width 39 height 5
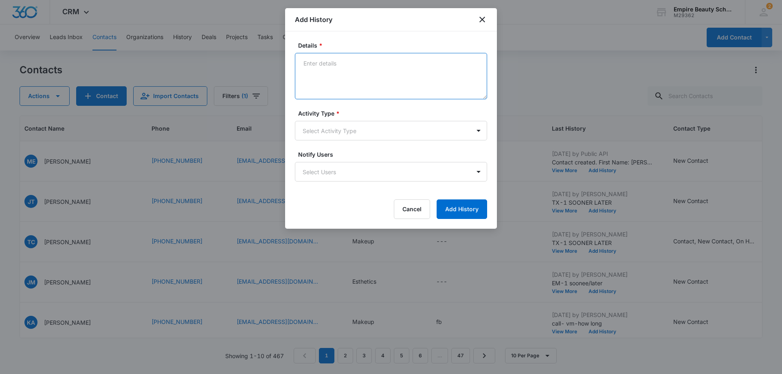
click at [312, 60] on textarea "Details *" at bounding box center [391, 76] width 192 height 46
type textarea "EM-1 soonere later"
drag, startPoint x: 325, startPoint y: 37, endPoint x: 344, endPoint y: 65, distance: 33.6
click at [344, 65] on div "Details * EM-1 soonere later Activity Type * Select Activity Type Notify Users …" at bounding box center [391, 130] width 212 height 198
click at [476, 130] on body "CRM Apps Forms CRM Email Shop Payments POS Files Brand Settings Empire Beauty S…" at bounding box center [391, 187] width 782 height 374
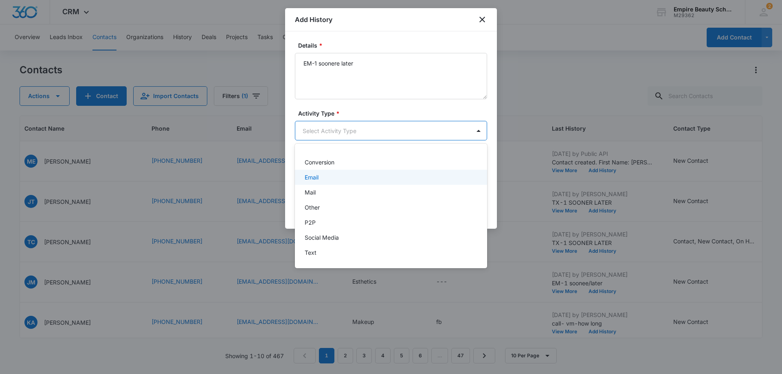
click at [419, 178] on div "Email" at bounding box center [390, 177] width 171 height 9
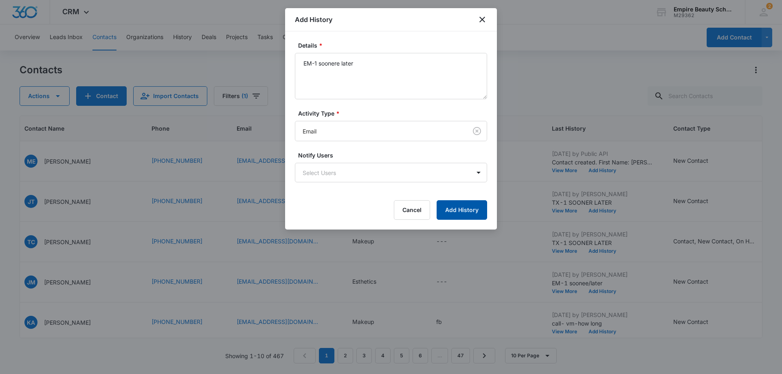
click at [471, 213] on button "Add History" at bounding box center [462, 210] width 51 height 20
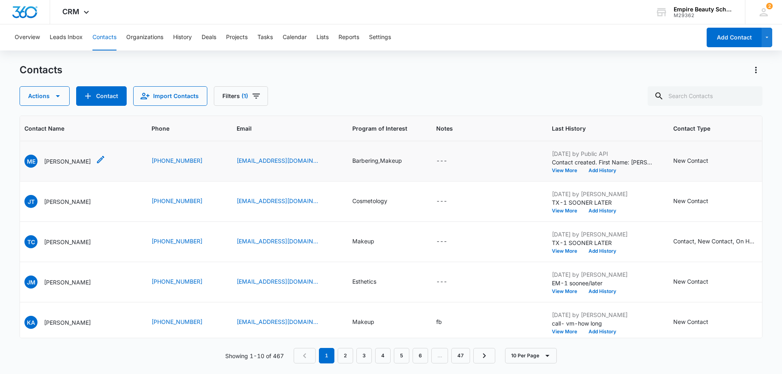
click at [68, 158] on p "[PERSON_NAME]" at bounding box center [67, 161] width 47 height 9
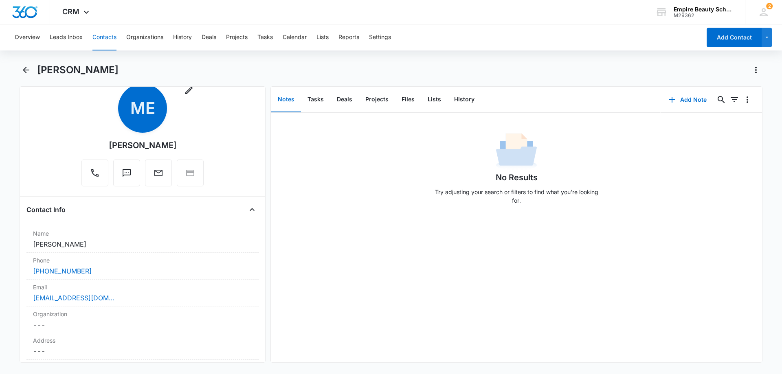
scroll to position [13, 0]
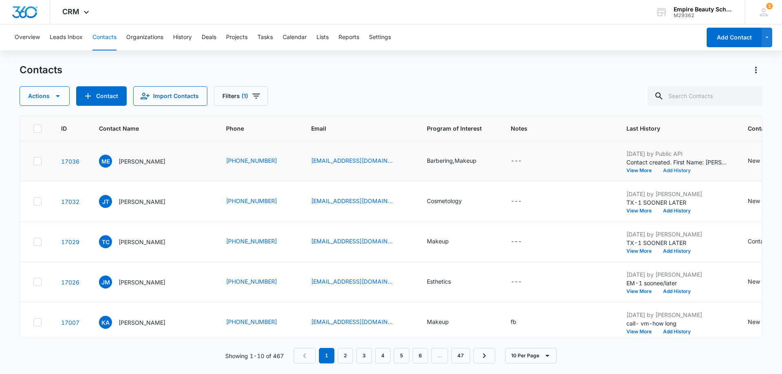
click at [680, 171] on button "Add History" at bounding box center [676, 170] width 39 height 5
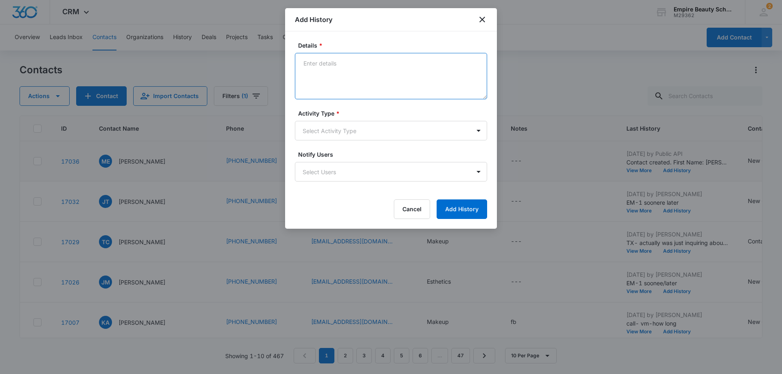
click at [312, 63] on textarea "Details *" at bounding box center [391, 76] width 192 height 46
type textarea "call-1 sooner l"
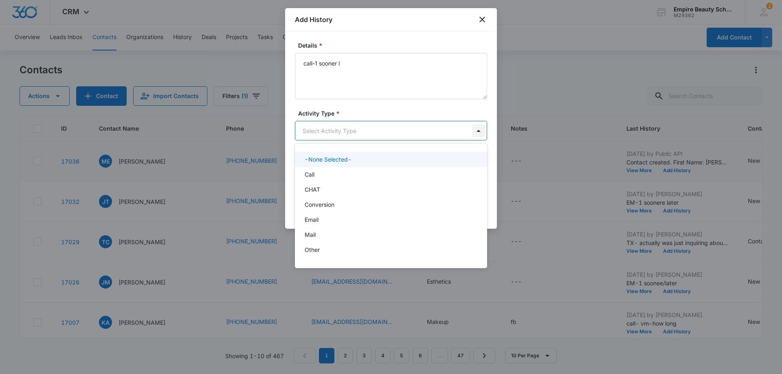
click at [481, 130] on body "CRM Apps Forms CRM Email Shop Payments POS Files Brand Settings Empire Beauty S…" at bounding box center [391, 187] width 782 height 374
drag, startPoint x: 457, startPoint y: 166, endPoint x: 457, endPoint y: 173, distance: 7.3
click at [457, 173] on div "-None Selected- Call CHAT Conversion Email Mail Other P2P Social Media Text" at bounding box center [391, 206] width 192 height 112
click at [457, 173] on div "Call" at bounding box center [390, 174] width 171 height 9
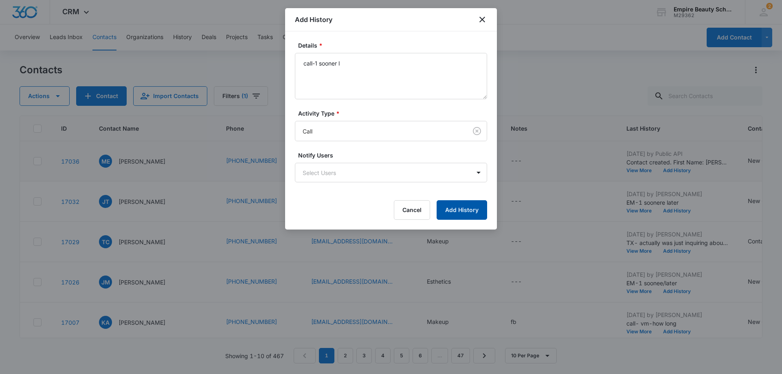
click at [470, 211] on button "Add History" at bounding box center [462, 210] width 51 height 20
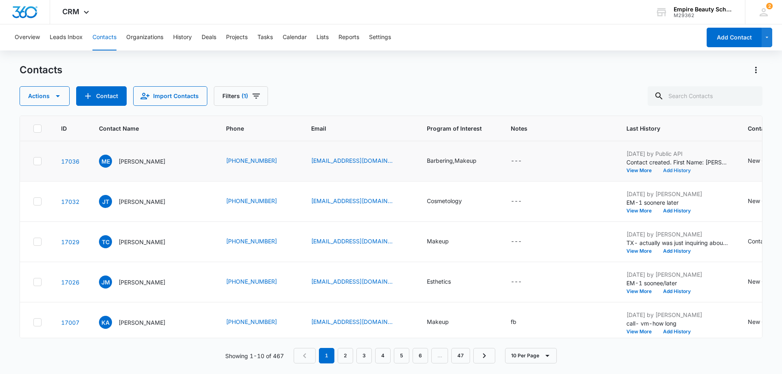
click at [673, 171] on button "Add History" at bounding box center [676, 170] width 39 height 5
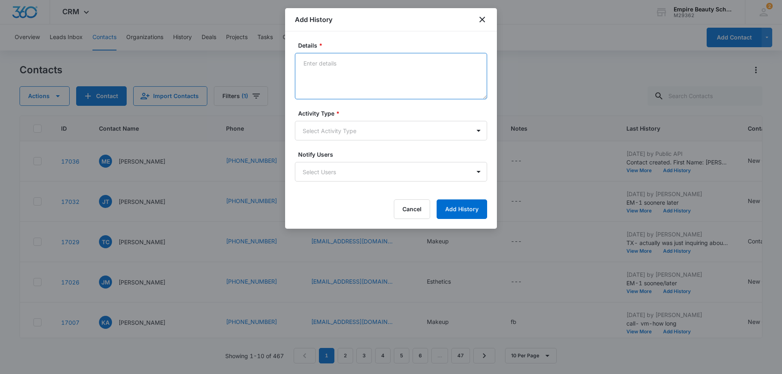
click at [311, 61] on textarea "Details *" at bounding box center [391, 76] width 192 height 46
type textarea "TX-1 sooner later"
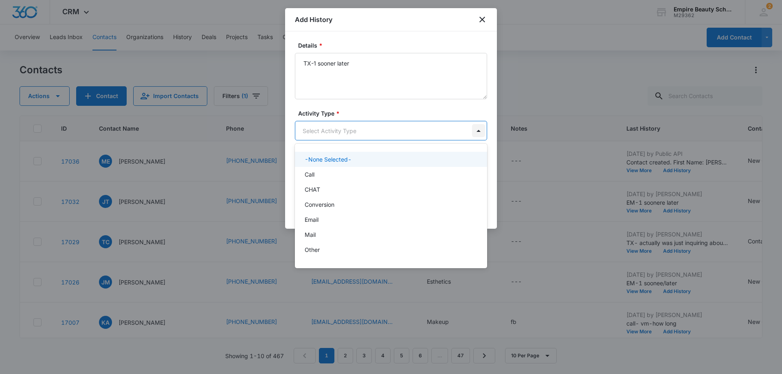
click at [479, 132] on body "CRM Apps Forms CRM Email Shop Payments POS Files Brand Settings Empire Beauty S…" at bounding box center [391, 187] width 782 height 374
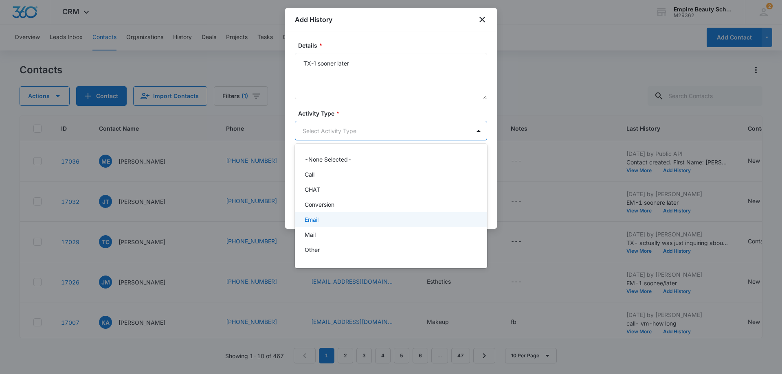
scroll to position [42, 0]
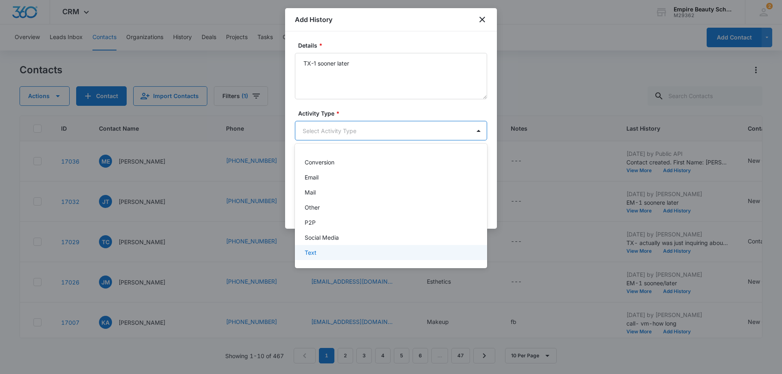
click at [441, 252] on div "Text" at bounding box center [390, 252] width 171 height 9
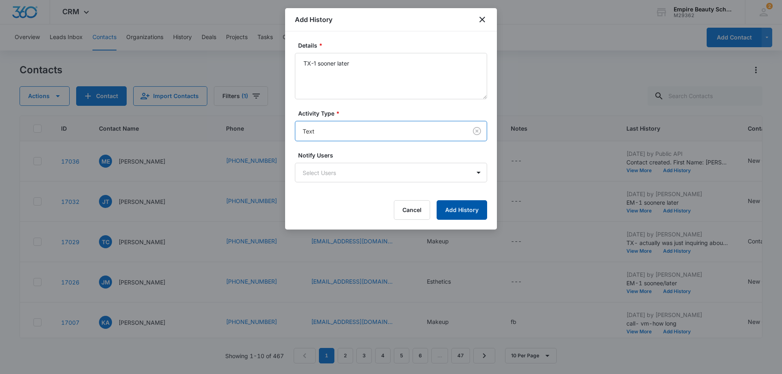
click at [472, 213] on button "Add History" at bounding box center [462, 210] width 51 height 20
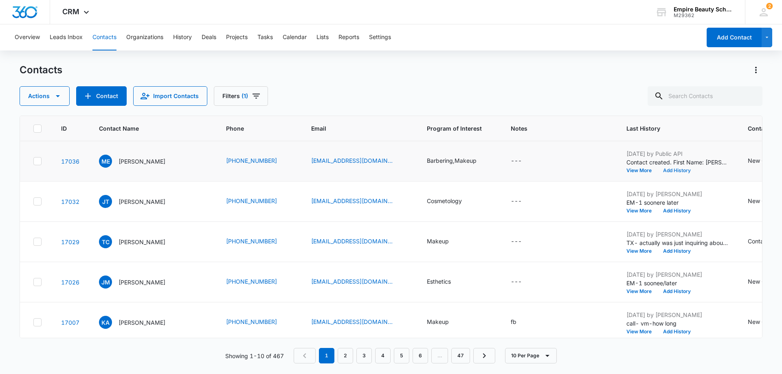
click at [674, 168] on button "Add History" at bounding box center [676, 170] width 39 height 5
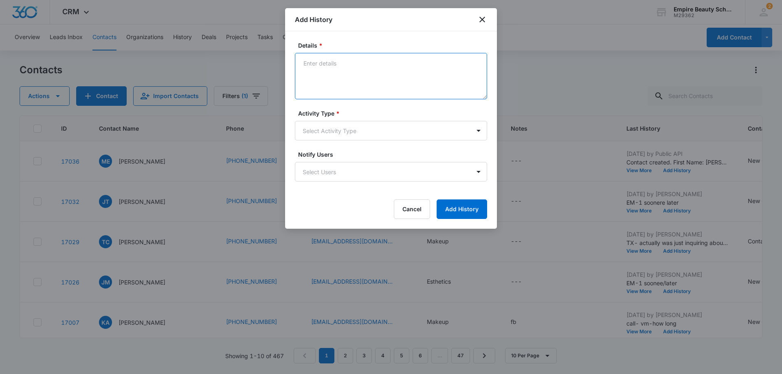
click at [309, 61] on textarea "Details *" at bounding box center [391, 76] width 192 height 46
type textarea "EM-1 sooner later"
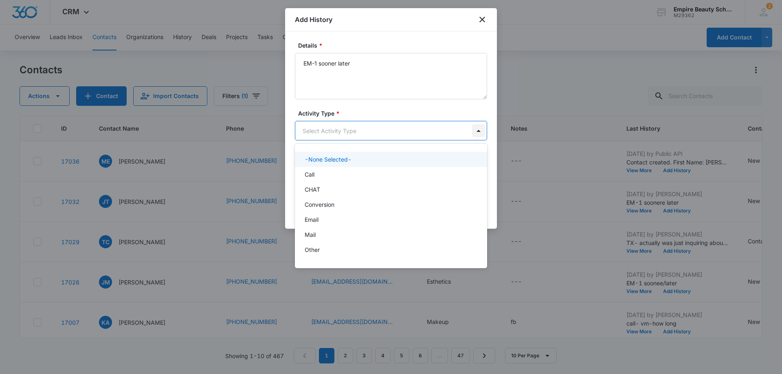
click at [479, 132] on body "CRM Apps Forms CRM Email Shop Payments POS Files Brand Settings Empire Beauty S…" at bounding box center [391, 187] width 782 height 374
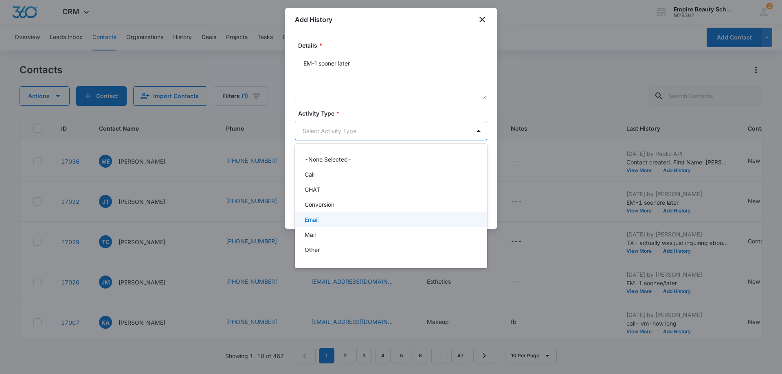
click at [446, 223] on div "Email" at bounding box center [390, 219] width 171 height 9
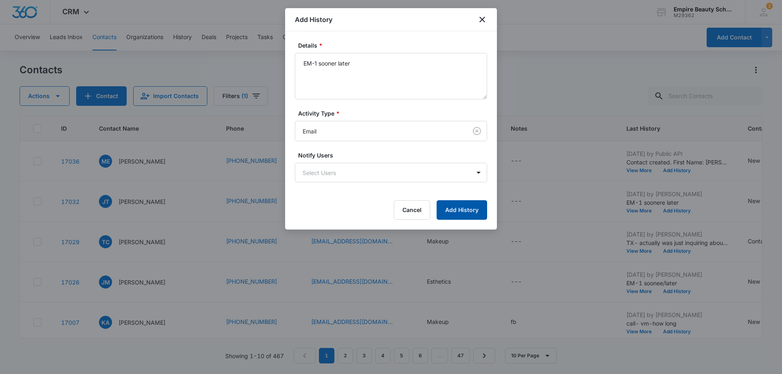
click at [465, 215] on button "Add History" at bounding box center [462, 210] width 51 height 20
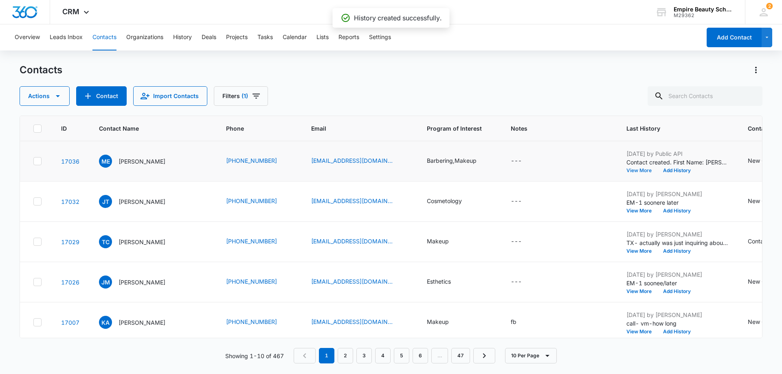
click at [630, 168] on button "View More" at bounding box center [641, 170] width 31 height 5
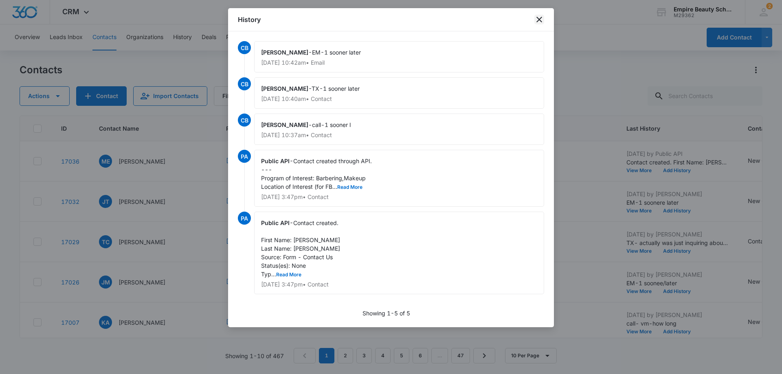
click at [540, 22] on icon "close" at bounding box center [539, 20] width 10 height 10
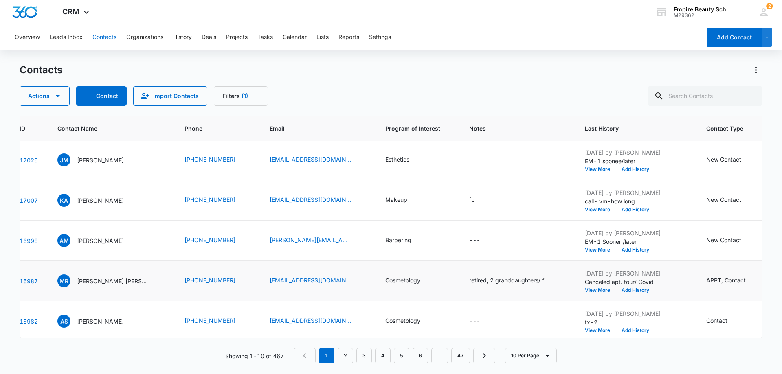
scroll to position [163, 42]
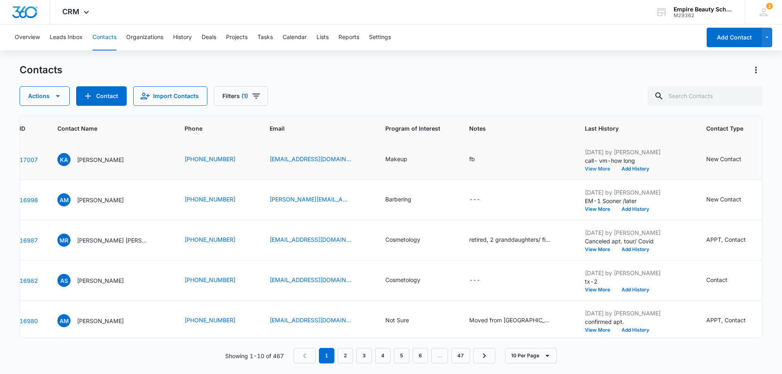
click at [595, 169] on button "View More" at bounding box center [600, 169] width 31 height 5
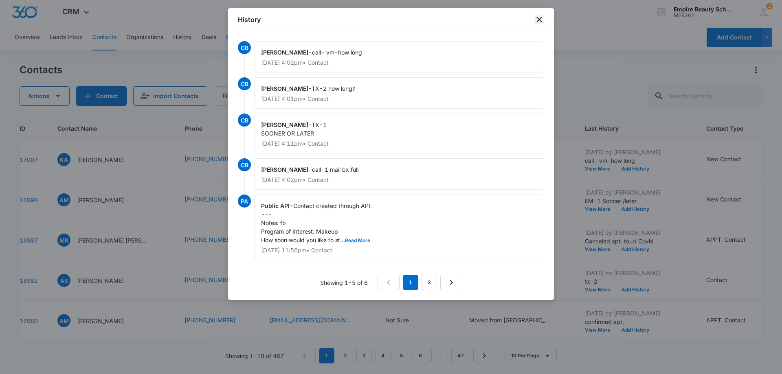
click at [539, 20] on icon "close" at bounding box center [539, 20] width 6 height 6
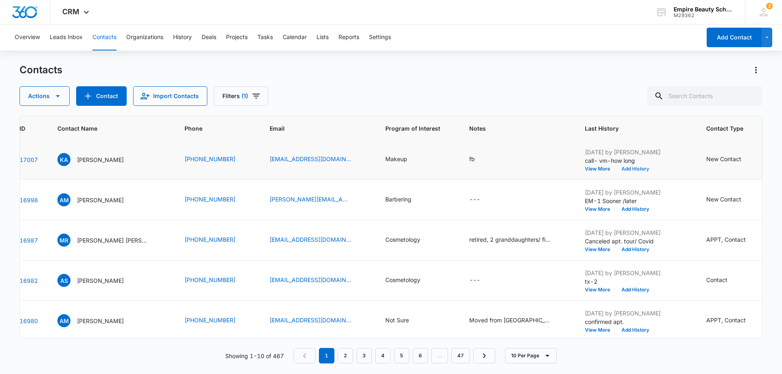
click at [626, 168] on button "Add History" at bounding box center [635, 169] width 39 height 5
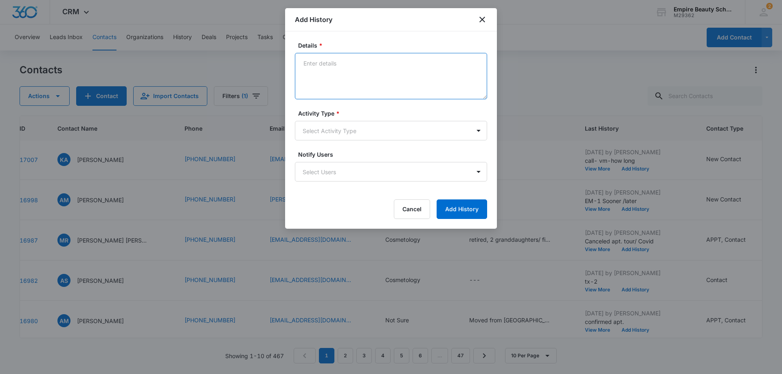
click at [309, 63] on textarea "Details *" at bounding box center [391, 76] width 192 height 46
type textarea "3 TX Best Time to chat"
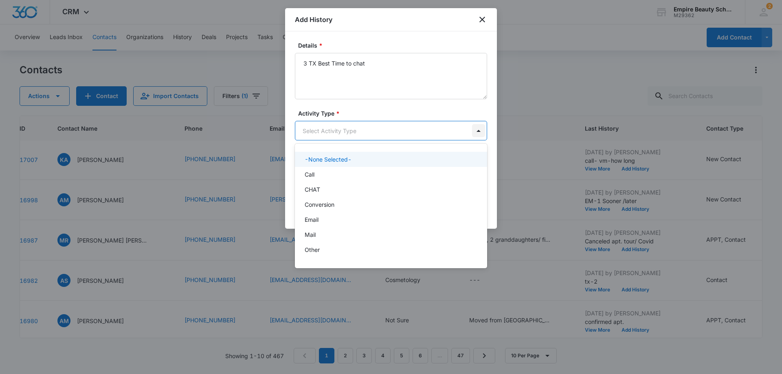
click at [481, 132] on body "CRM Apps Forms CRM Email Shop Payments POS Files Brand Settings Empire Beauty S…" at bounding box center [391, 187] width 782 height 374
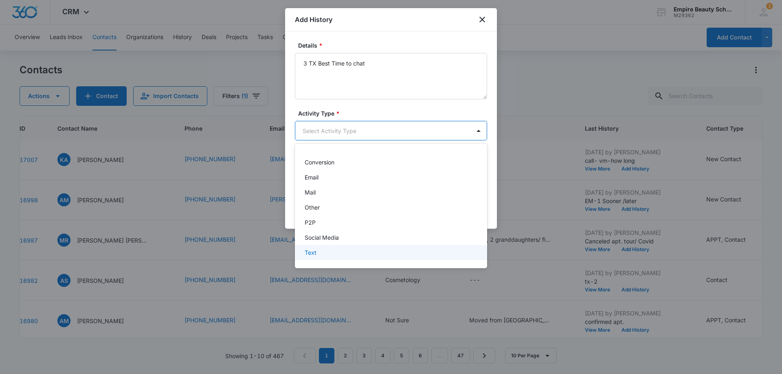
click at [425, 250] on div "Text" at bounding box center [390, 252] width 171 height 9
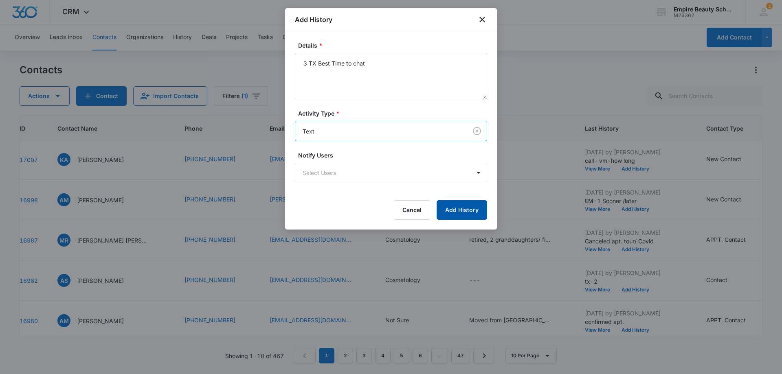
click at [474, 211] on button "Add History" at bounding box center [462, 210] width 51 height 20
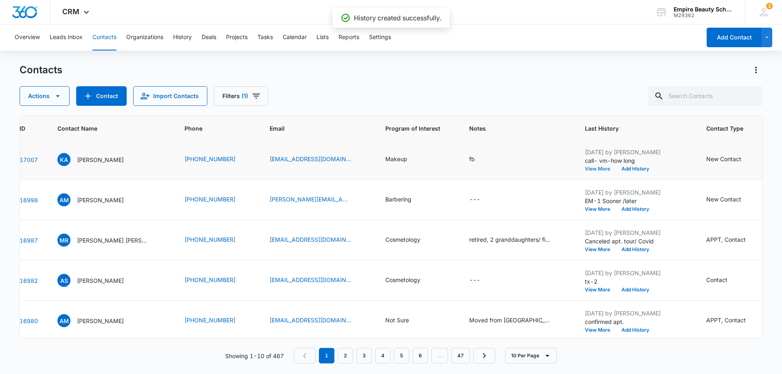
click at [593, 170] on button "View More" at bounding box center [600, 169] width 31 height 5
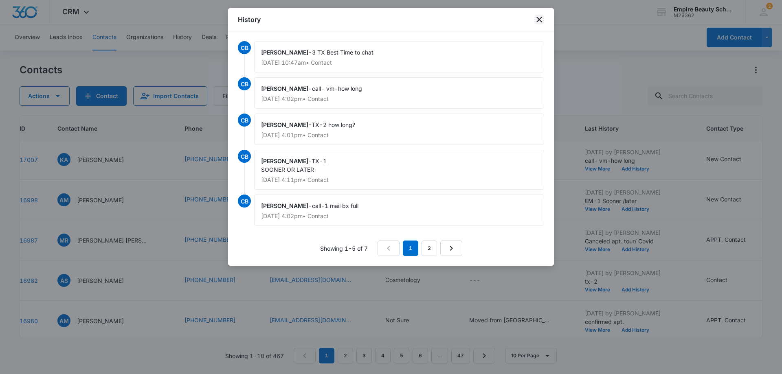
click at [536, 24] on icon "close" at bounding box center [539, 20] width 10 height 10
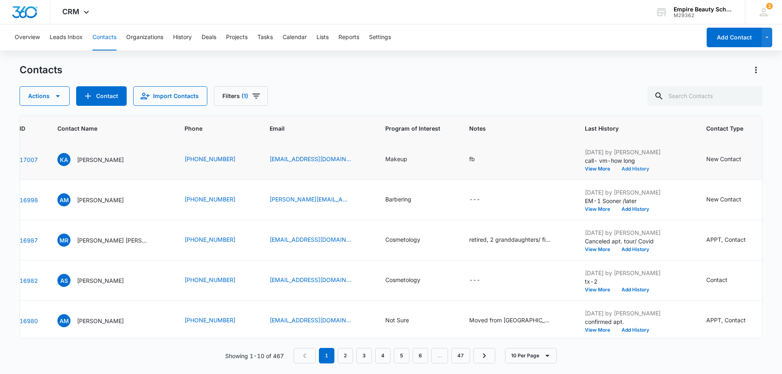
click at [632, 167] on button "Add History" at bounding box center [635, 169] width 39 height 5
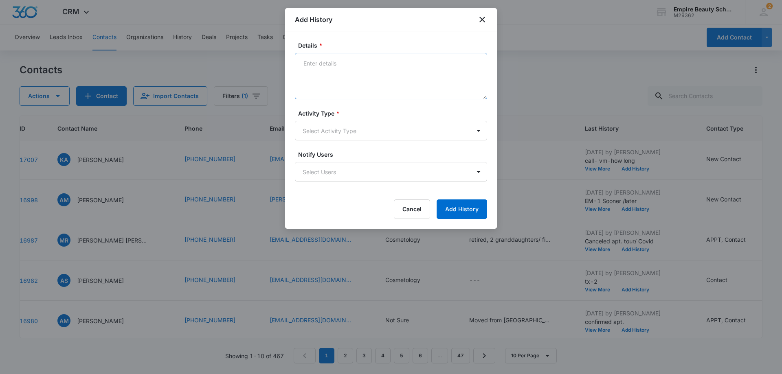
click at [316, 62] on textarea "Details *" at bounding box center [391, 76] width 192 height 46
type textarea "C"
type textarea "3 Call best time to Chat"
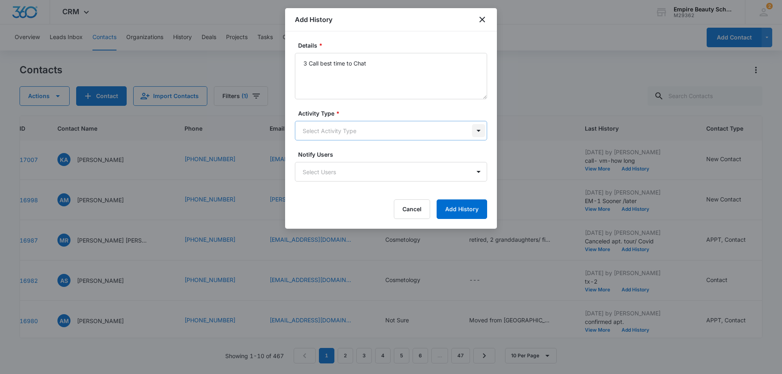
click at [479, 130] on body "CRM Apps Forms CRM Email Shop Payments POS Files Brand Settings Empire Beauty S…" at bounding box center [391, 187] width 782 height 374
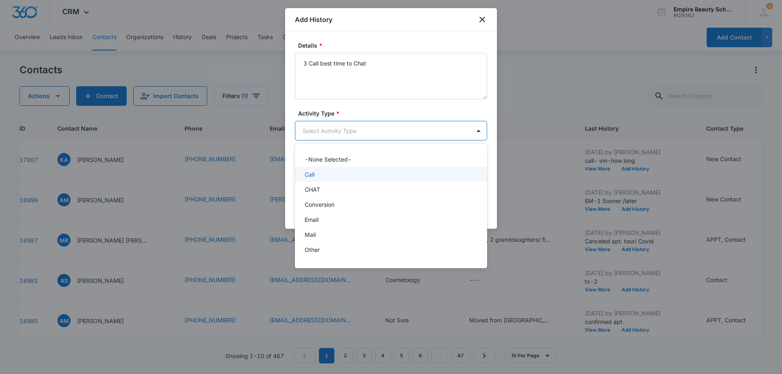
click at [434, 176] on div "Call" at bounding box center [390, 174] width 171 height 9
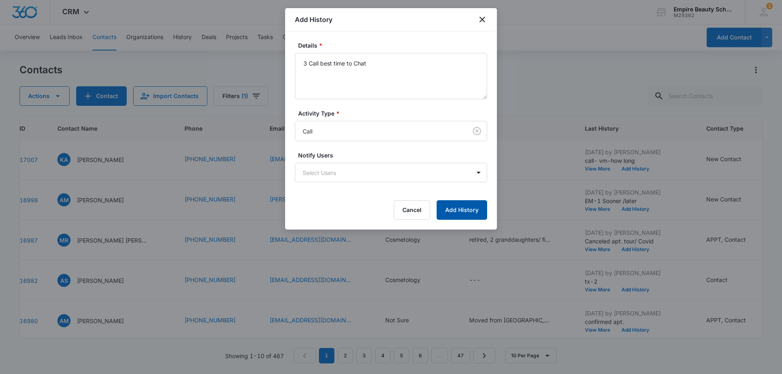
click at [465, 214] on button "Add History" at bounding box center [462, 210] width 51 height 20
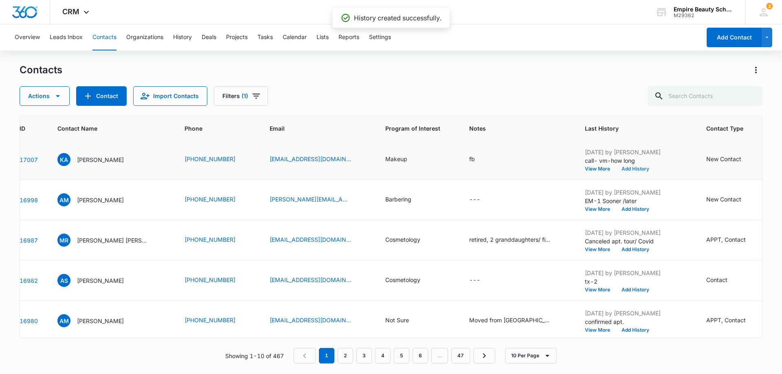
scroll to position [204, 42]
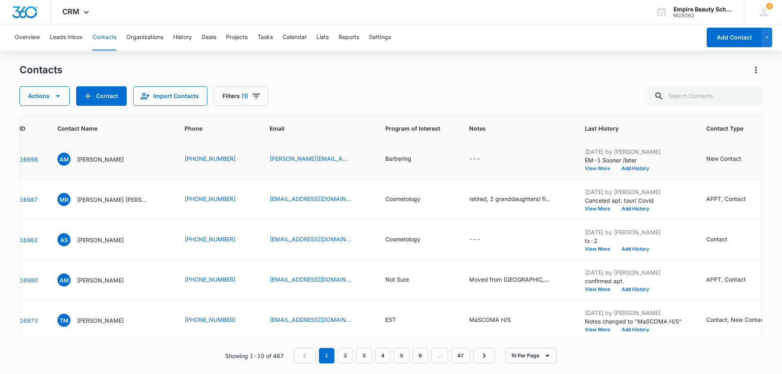
click at [593, 166] on button "View More" at bounding box center [600, 168] width 31 height 5
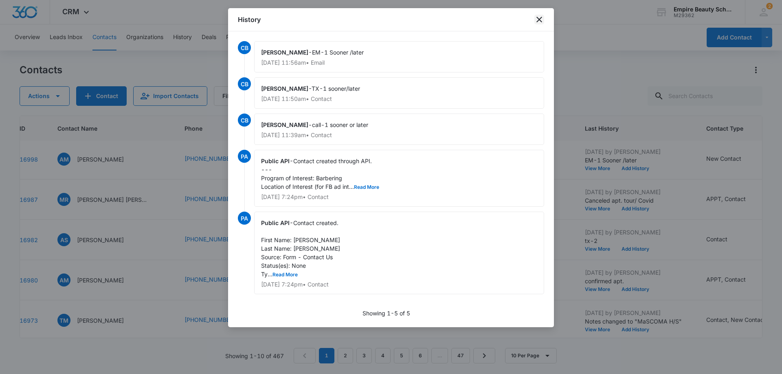
click at [541, 18] on icon "close" at bounding box center [539, 20] width 6 height 6
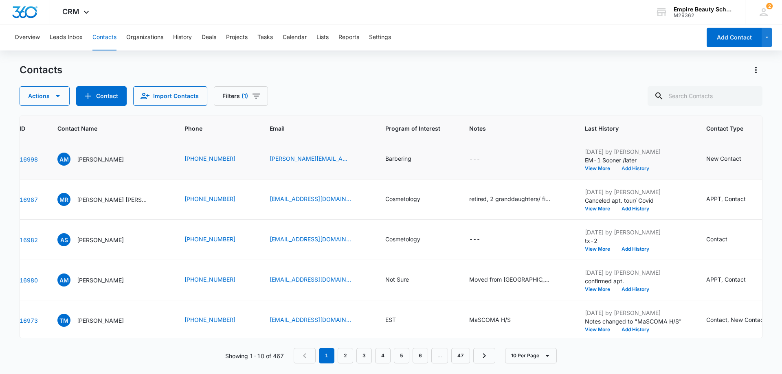
click at [630, 168] on button "Add History" at bounding box center [635, 168] width 39 height 5
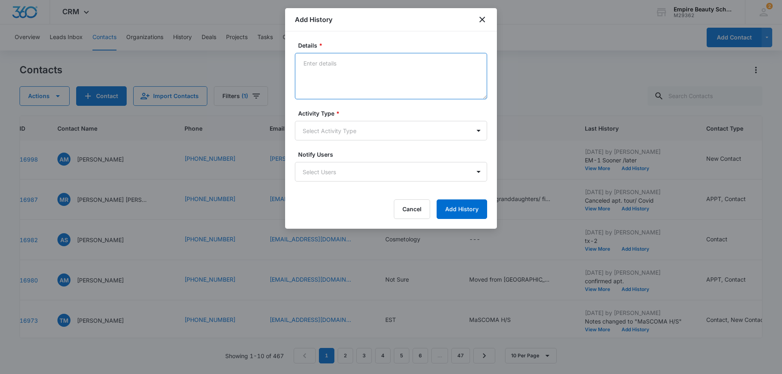
click at [329, 64] on textarea "Details *" at bounding box center [391, 76] width 192 height 46
type textarea "call-2 ho9w long"
click at [480, 130] on body "CRM Apps Forms CRM Email Shop Payments POS Files Brand Settings Empire Beauty S…" at bounding box center [391, 187] width 782 height 374
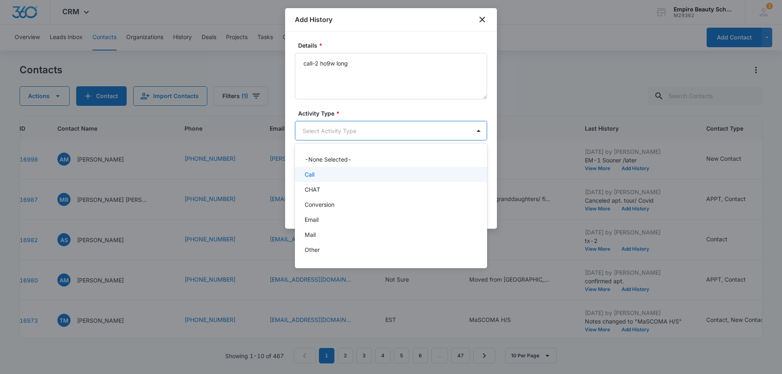
click at [421, 167] on div "Call" at bounding box center [391, 174] width 192 height 15
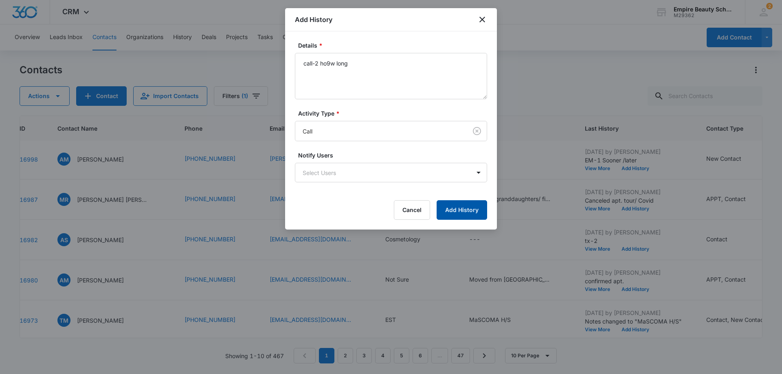
click at [463, 209] on button "Add History" at bounding box center [462, 210] width 51 height 20
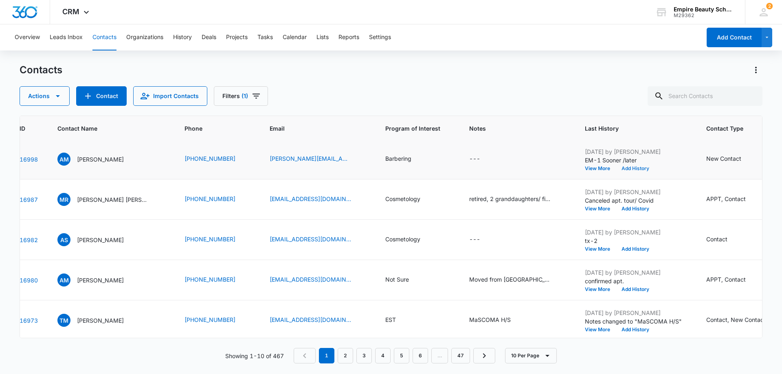
click at [640, 170] on button "Add History" at bounding box center [635, 168] width 39 height 5
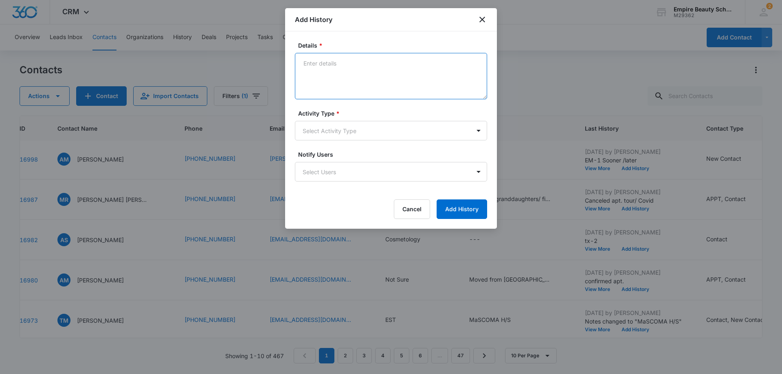
click at [319, 65] on textarea "Details *" at bounding box center [391, 76] width 192 height 46
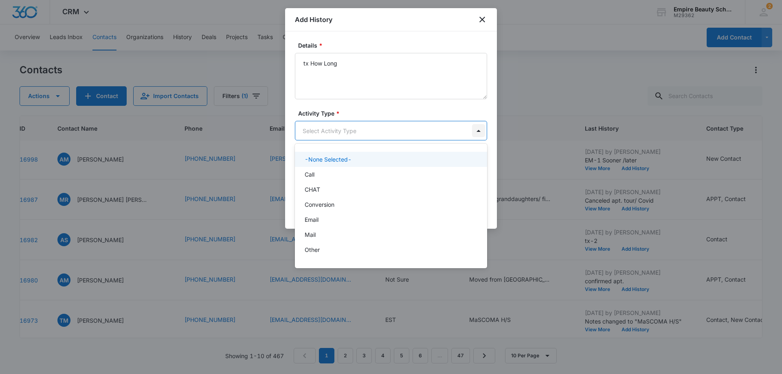
click at [479, 131] on body "CRM Apps Forms CRM Email Shop Payments POS Files Brand Settings Empire Beauty S…" at bounding box center [391, 187] width 782 height 374
click at [309, 62] on div at bounding box center [391, 187] width 782 height 374
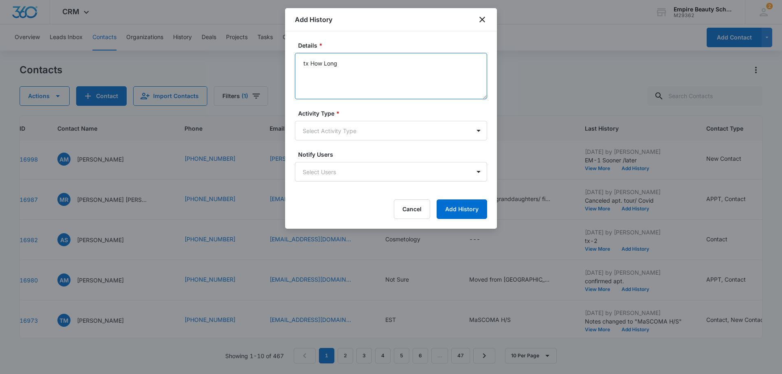
click at [310, 62] on textarea "tx How Long" at bounding box center [391, 76] width 192 height 46
type textarea "tx 2 How Long"
click at [478, 132] on body "CRM Apps Forms CRM Email Shop Payments POS Files Brand Settings Empire Beauty S…" at bounding box center [391, 187] width 782 height 374
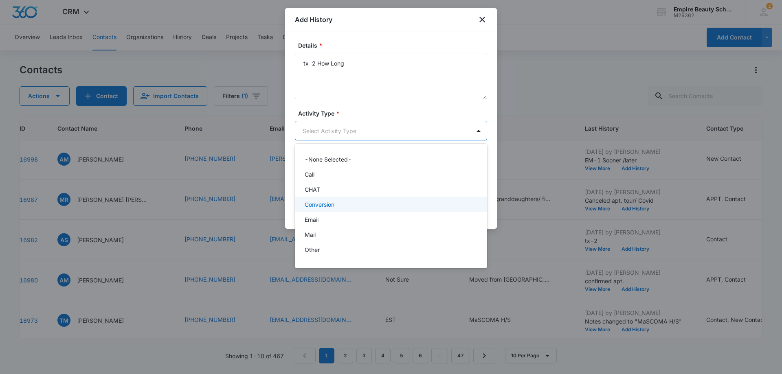
scroll to position [42, 0]
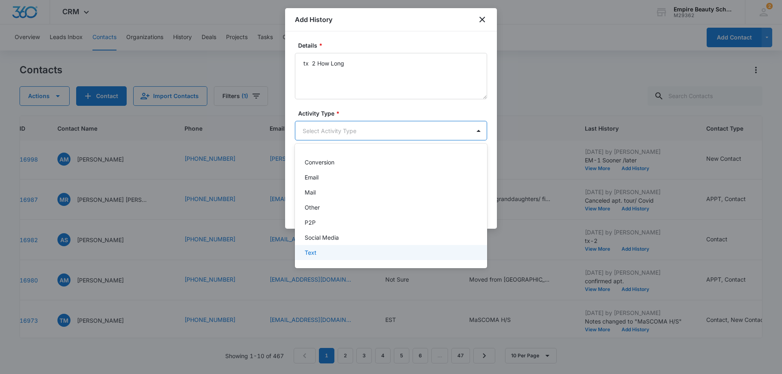
click at [431, 254] on div "Text" at bounding box center [390, 252] width 171 height 9
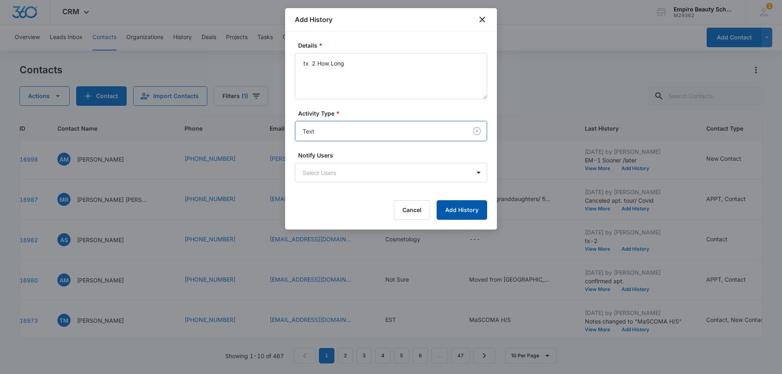
click at [471, 206] on button "Add History" at bounding box center [462, 210] width 51 height 20
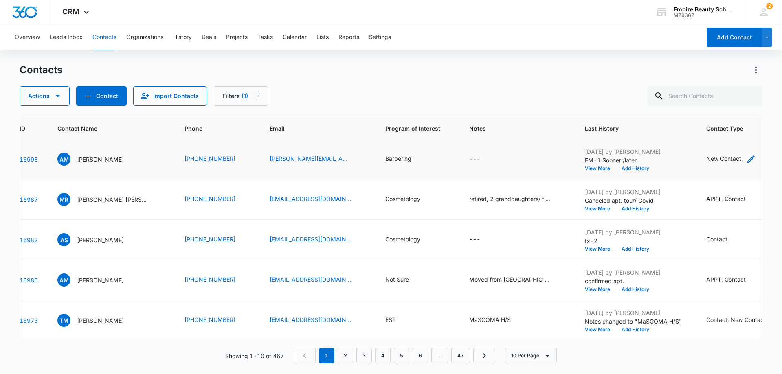
click at [716, 158] on div "New Contact" at bounding box center [723, 158] width 35 height 9
click at [759, 108] on div at bounding box center [761, 106] width 13 height 13
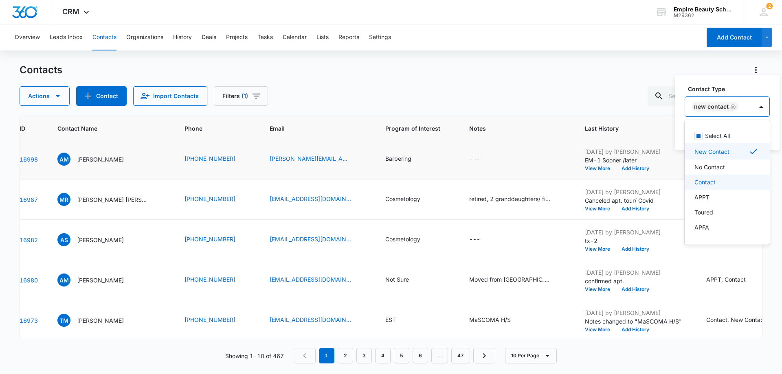
click at [713, 182] on p "Contact" at bounding box center [704, 182] width 21 height 9
click at [664, 116] on div "ID Contact Name Phone Email Program of Interest Notes Last History Contact Type…" at bounding box center [391, 227] width 743 height 223
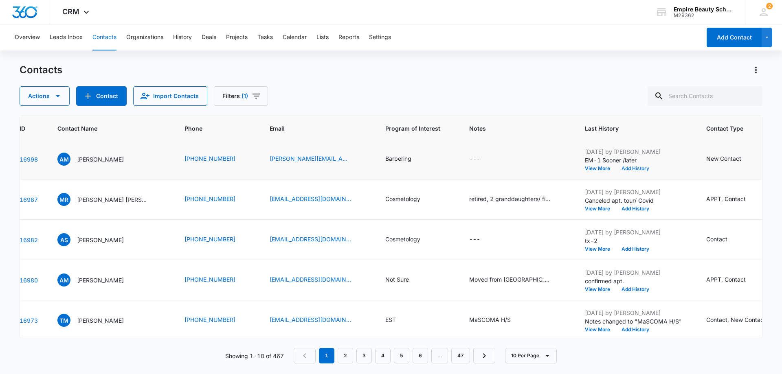
click at [634, 168] on button "Add History" at bounding box center [635, 168] width 39 height 5
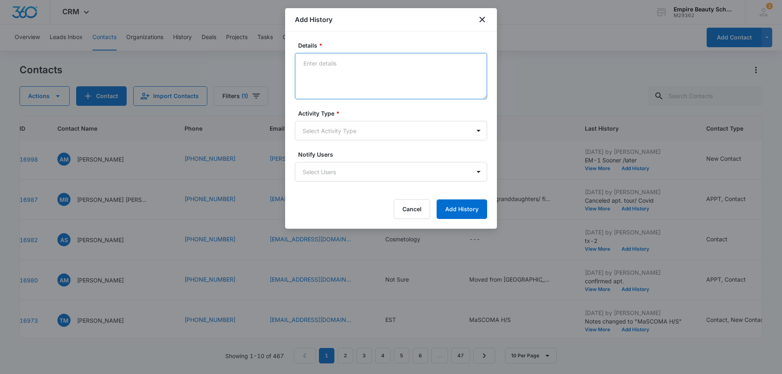
click at [314, 65] on textarea "Details *" at bounding box center [391, 76] width 192 height 46
type textarea "Tx- already COS wants to be Master [PERSON_NAME]- Referred her to the Hooksett/…"
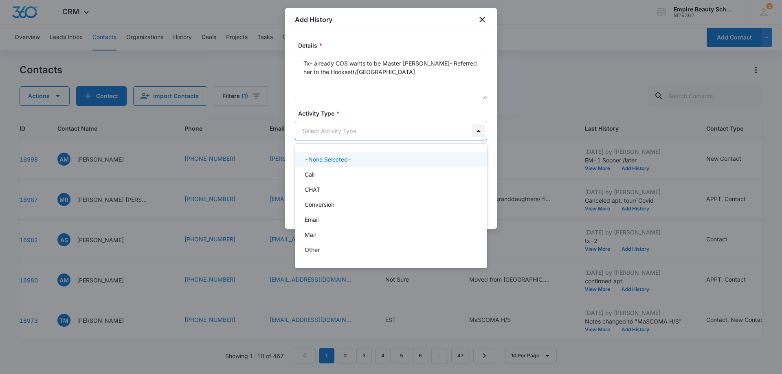
click at [481, 133] on body "CRM Apps Forms CRM Email Shop Payments POS Files Brand Settings Empire Beauty S…" at bounding box center [391, 187] width 782 height 374
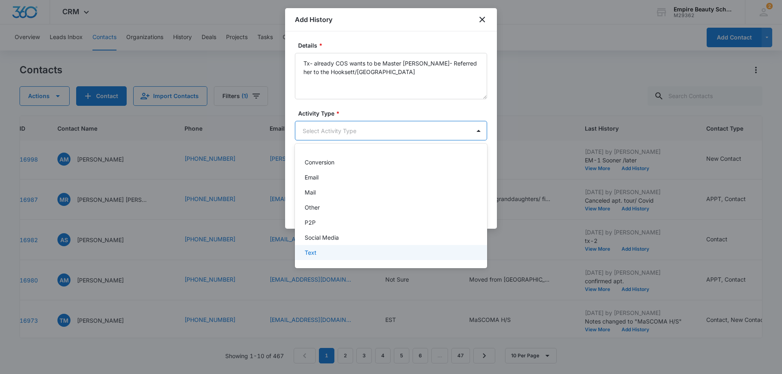
click at [439, 250] on div "Text" at bounding box center [390, 252] width 171 height 9
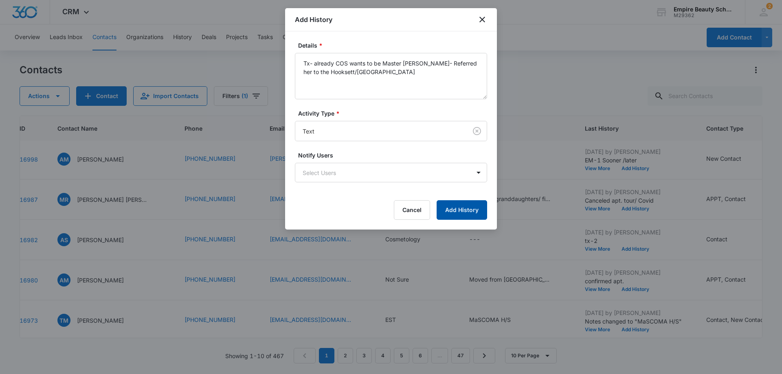
click at [468, 214] on button "Add History" at bounding box center [462, 210] width 51 height 20
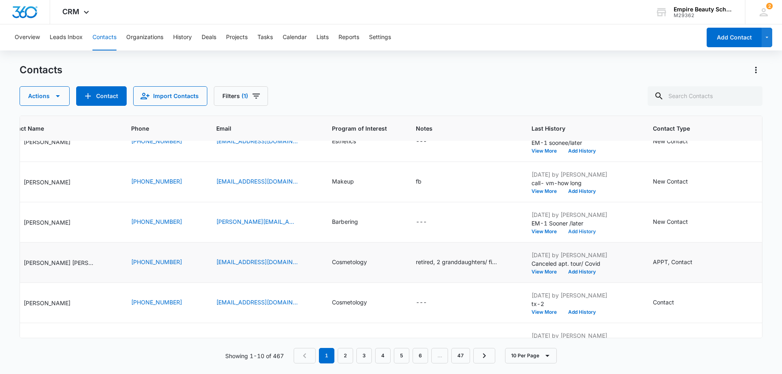
scroll to position [131, 97]
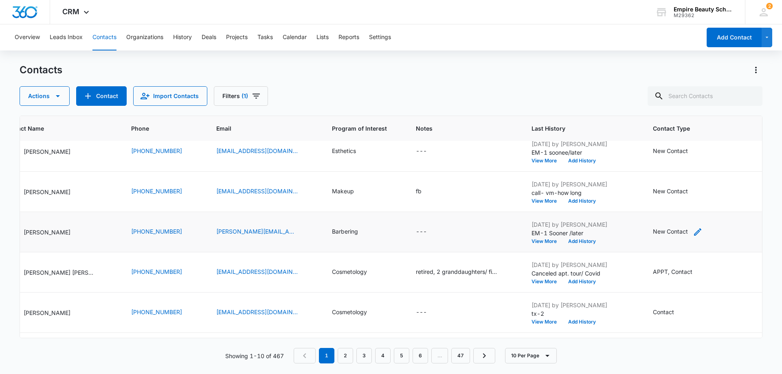
click at [674, 232] on div "New Contact" at bounding box center [670, 231] width 35 height 9
click at [147, 96] on icon "Import Contacts" at bounding box center [145, 96] width 9 height 7
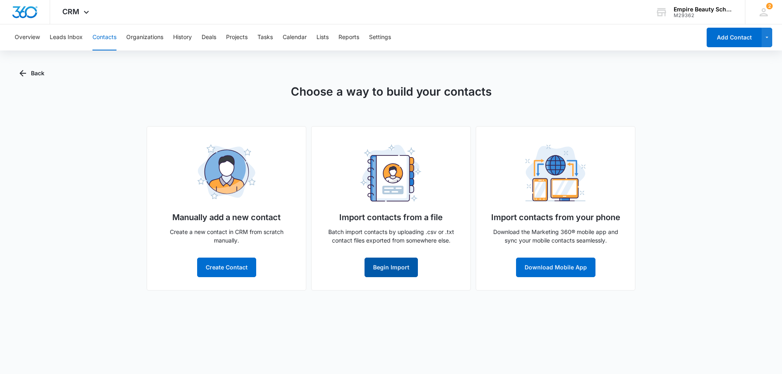
click at [398, 271] on button "Begin Import" at bounding box center [391, 268] width 53 height 20
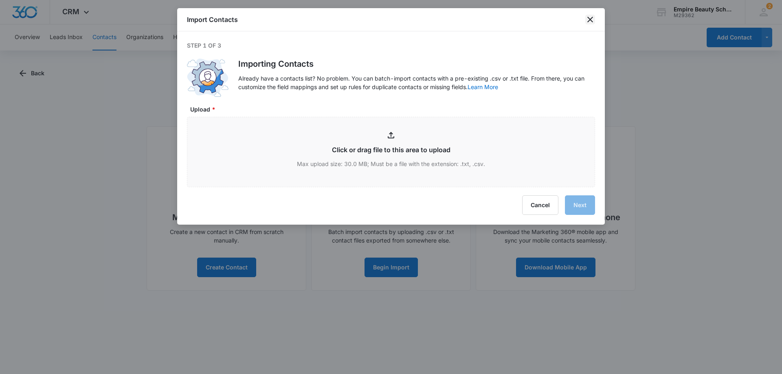
click at [591, 22] on icon "close" at bounding box center [590, 20] width 10 height 10
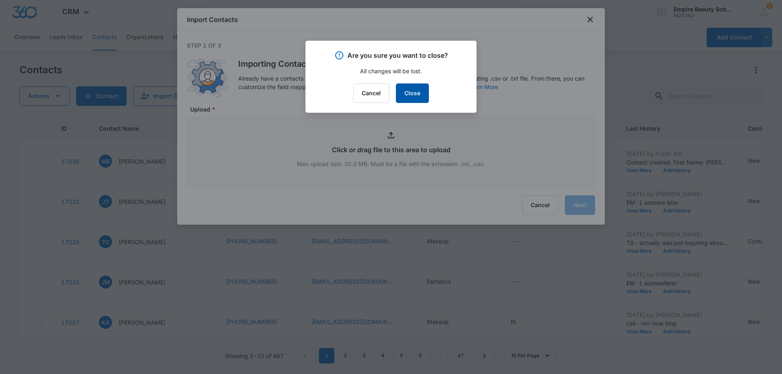
click at [412, 98] on button "Close" at bounding box center [412, 93] width 33 height 20
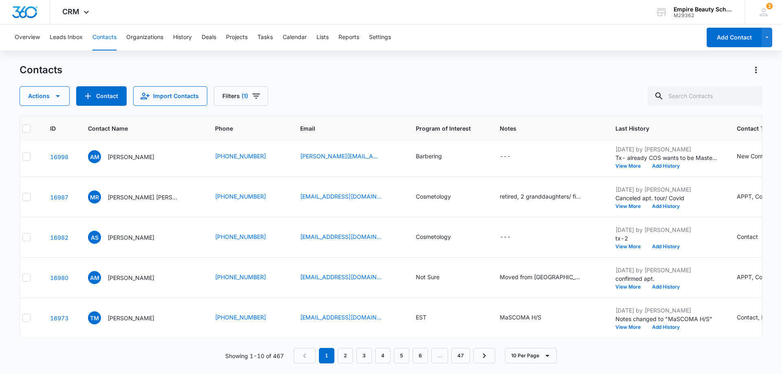
scroll to position [212, 5]
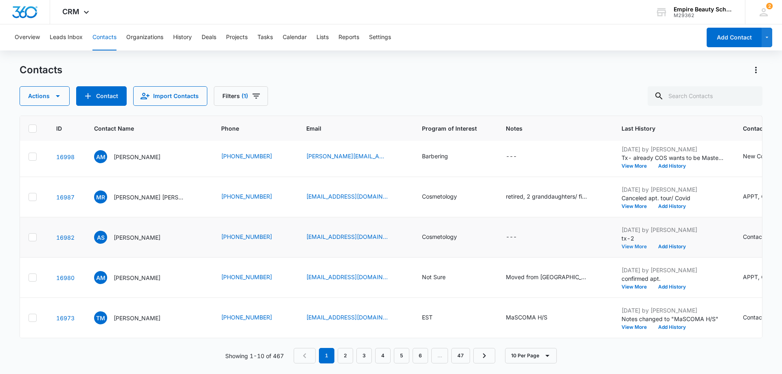
click at [628, 244] on button "View More" at bounding box center [637, 246] width 31 height 5
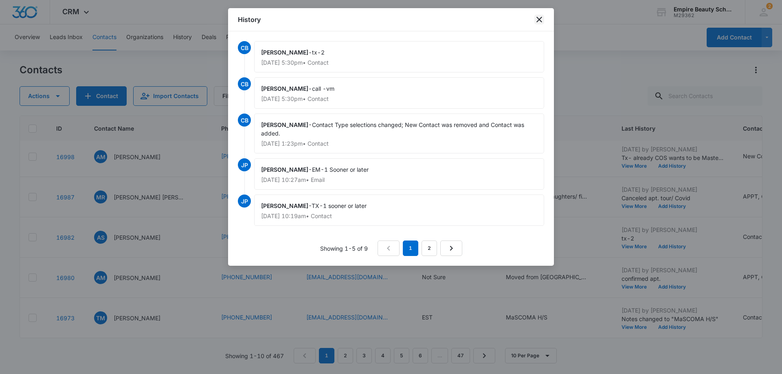
click at [540, 20] on icon "close" at bounding box center [539, 20] width 6 height 6
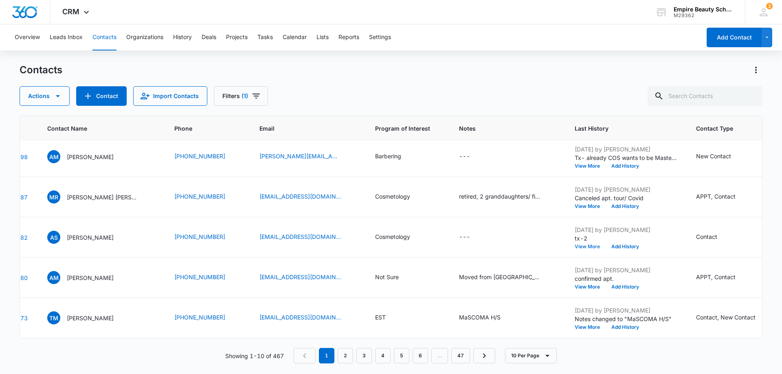
scroll to position [212, 0]
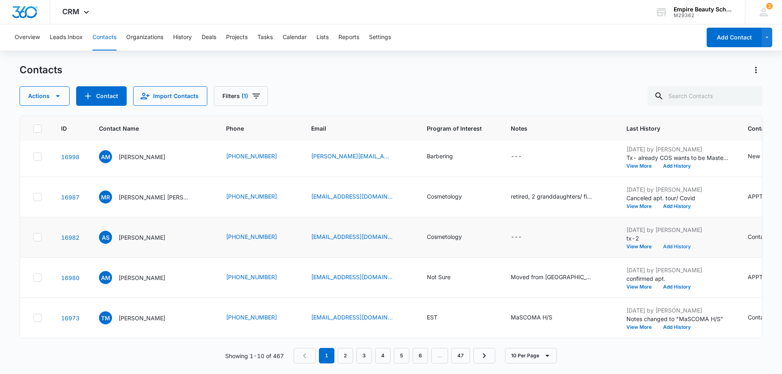
click at [679, 244] on button "Add History" at bounding box center [676, 246] width 39 height 5
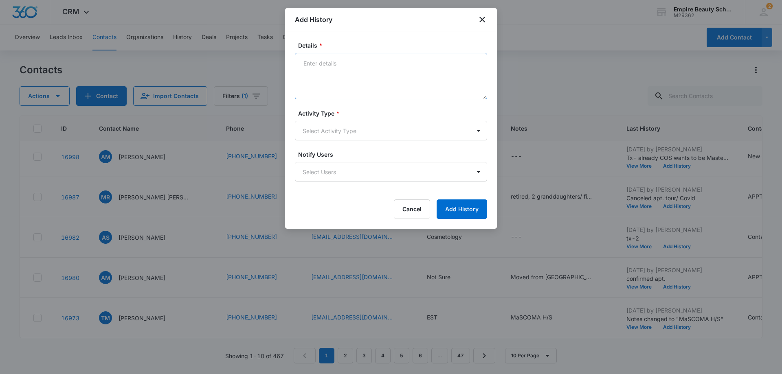
click at [308, 67] on textarea "Details *" at bounding box center [391, 76] width 192 height 46
click at [382, 85] on textarea "tx-3 Missed apt. to connect last week- lets set up time now" at bounding box center [391, 76] width 192 height 46
click at [348, 63] on textarea "tx-3 Missed apt. to connect last week- lets set up time now" at bounding box center [391, 76] width 192 height 46
drag, startPoint x: 348, startPoint y: 63, endPoint x: 338, endPoint y: 63, distance: 9.4
click at [338, 63] on textarea "tx-3 Missed apt. to connect last week- lets set up time now" at bounding box center [391, 76] width 192 height 46
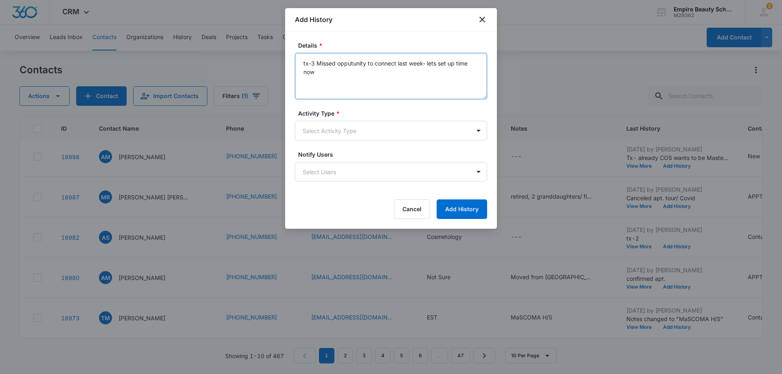
click at [430, 77] on textarea "tx-3 Missed opputunity to connect last week- lets set up time now" at bounding box center [391, 76] width 192 height 46
type textarea "tx-3 Missed opportunity to connect last week- lets set up time now"
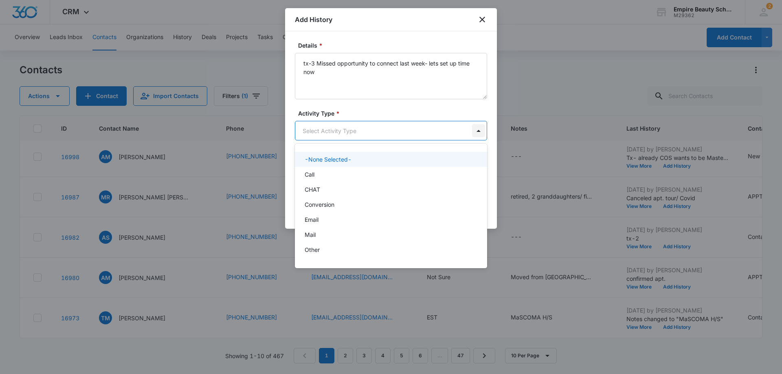
click at [478, 130] on body "CRM Apps Forms CRM Email Shop Payments POS Files Brand Settings Empire Beauty S…" at bounding box center [391, 187] width 782 height 374
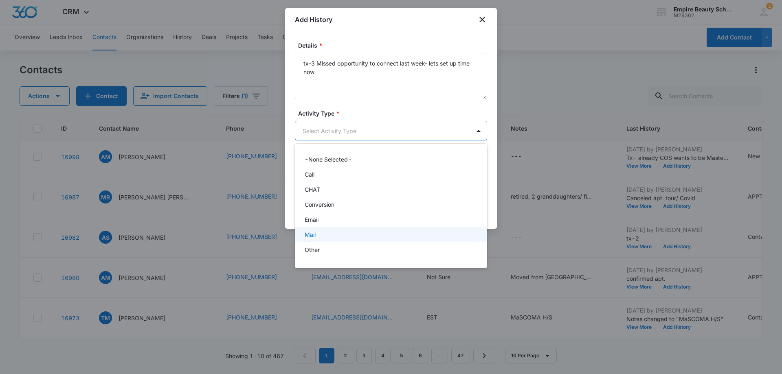
scroll to position [42, 0]
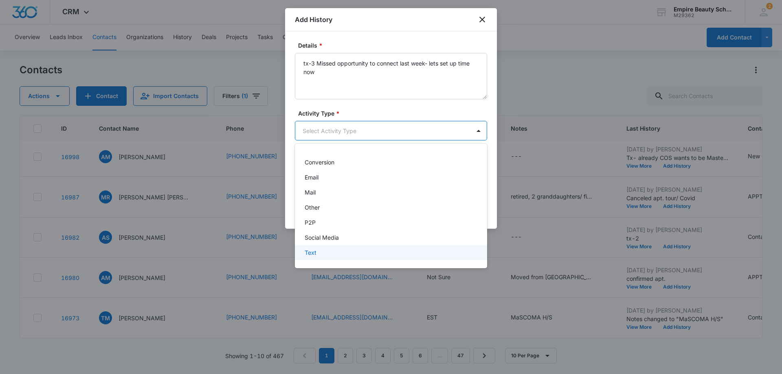
click at [438, 250] on div "Text" at bounding box center [390, 252] width 171 height 9
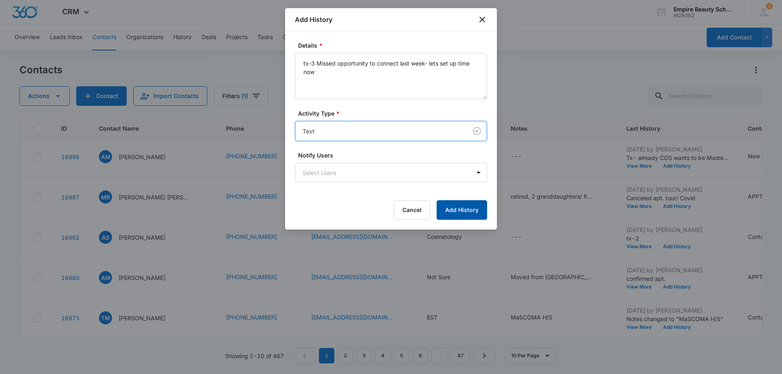
click at [472, 209] on button "Add History" at bounding box center [462, 210] width 51 height 20
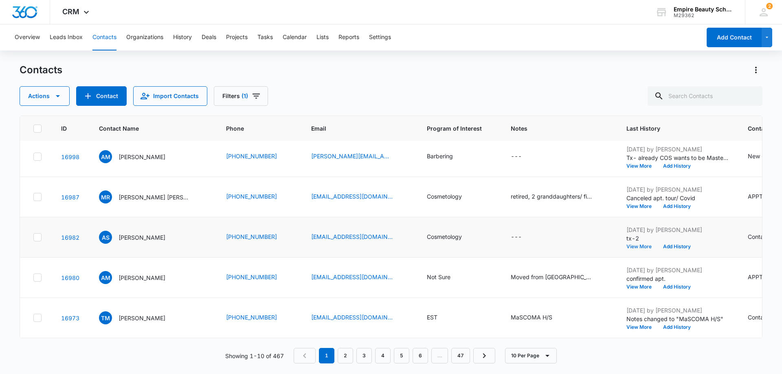
click at [640, 244] on button "View More" at bounding box center [641, 246] width 31 height 5
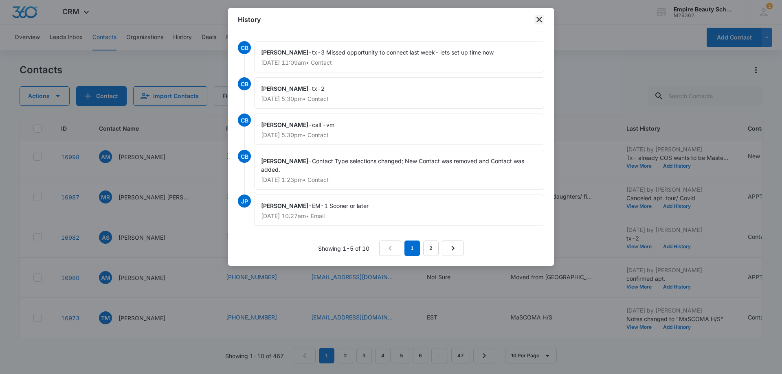
click at [537, 20] on icon "close" at bounding box center [539, 20] width 10 height 10
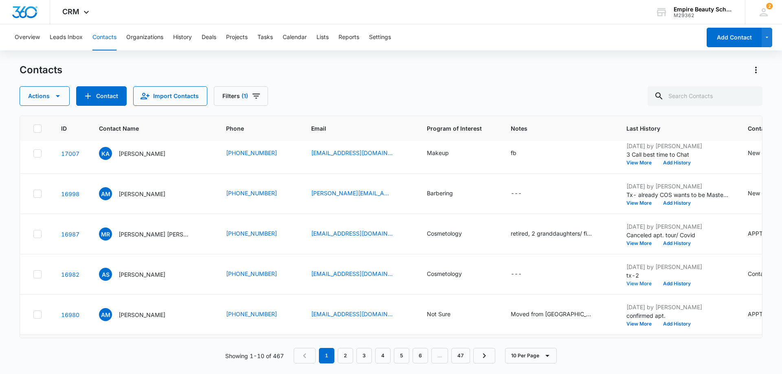
scroll to position [212, 0]
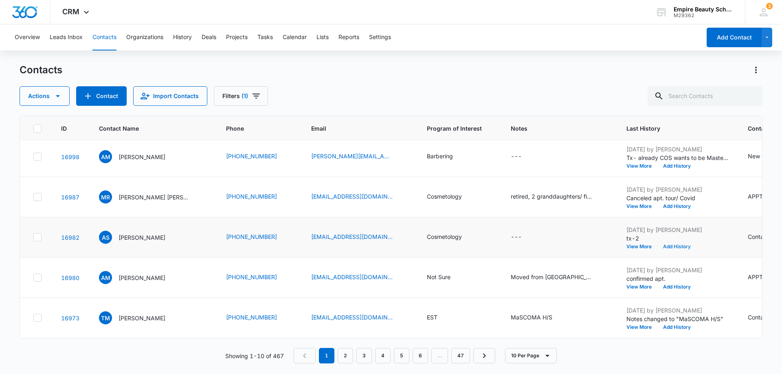
click at [674, 244] on button "Add History" at bounding box center [676, 246] width 39 height 5
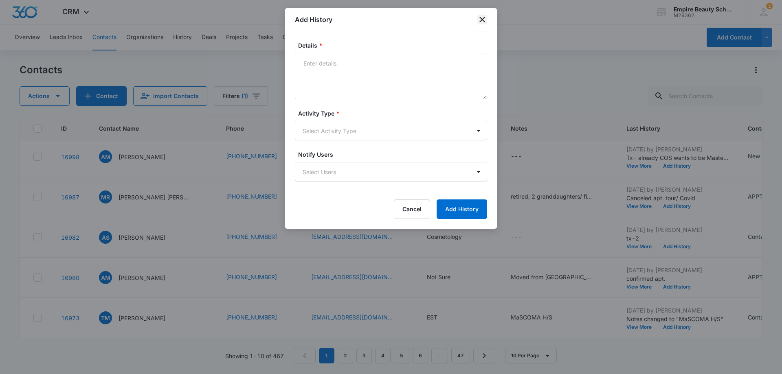
click at [482, 21] on icon "close" at bounding box center [482, 20] width 10 height 10
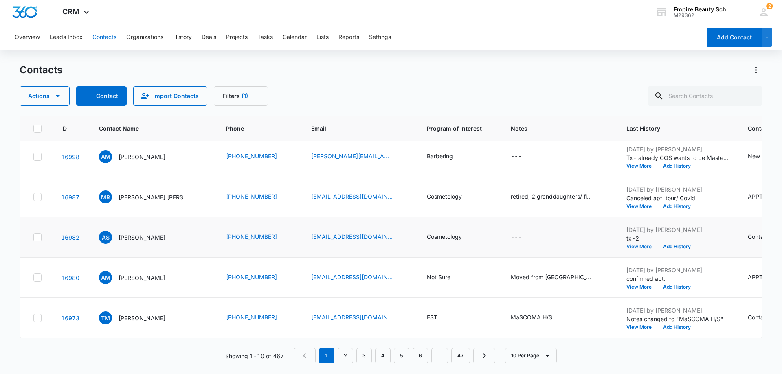
click at [638, 244] on button "View More" at bounding box center [641, 246] width 31 height 5
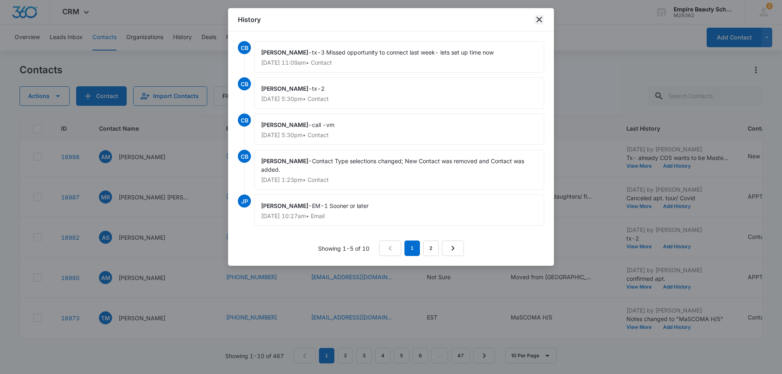
click at [540, 22] on icon "close" at bounding box center [539, 20] width 10 height 10
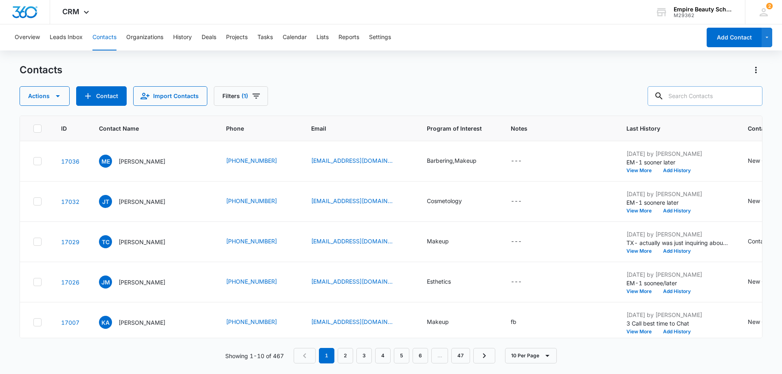
click at [711, 97] on input "text" at bounding box center [705, 96] width 115 height 20
type input "bueno"
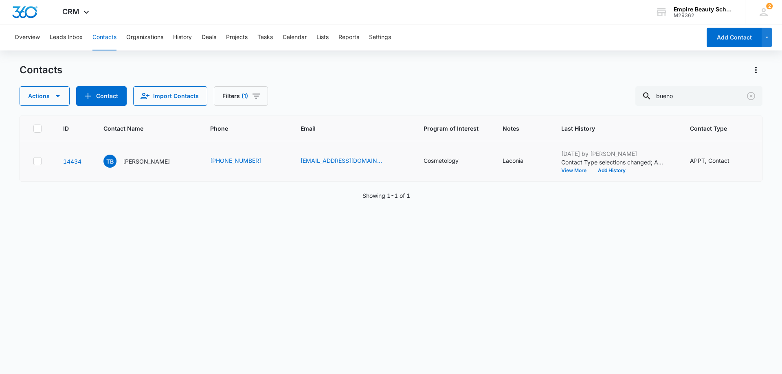
click at [569, 170] on button "View More" at bounding box center [576, 170] width 31 height 5
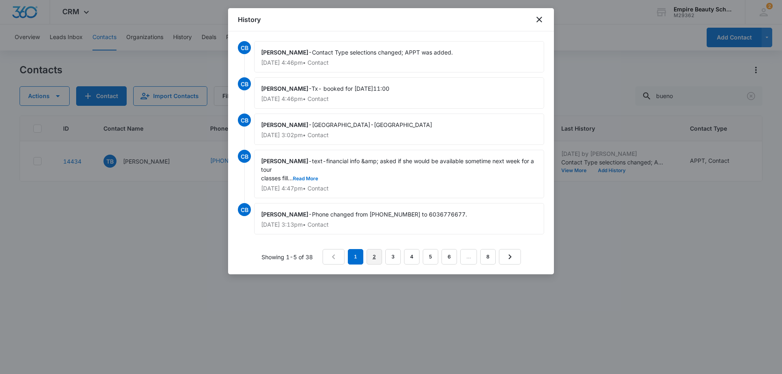
click at [376, 258] on link "2" at bounding box center [374, 256] width 15 height 15
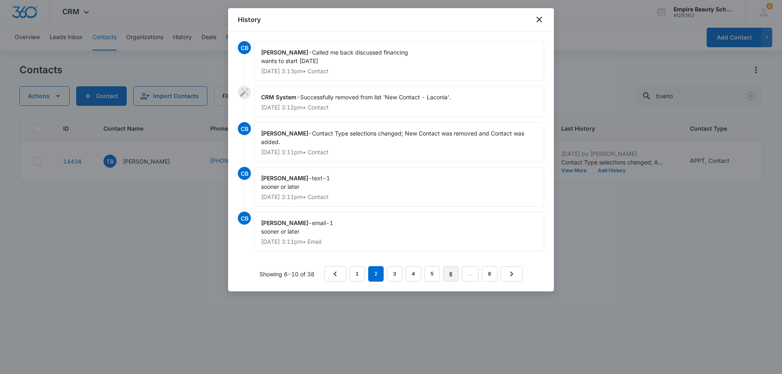
click at [450, 275] on link "6" at bounding box center [450, 273] width 15 height 15
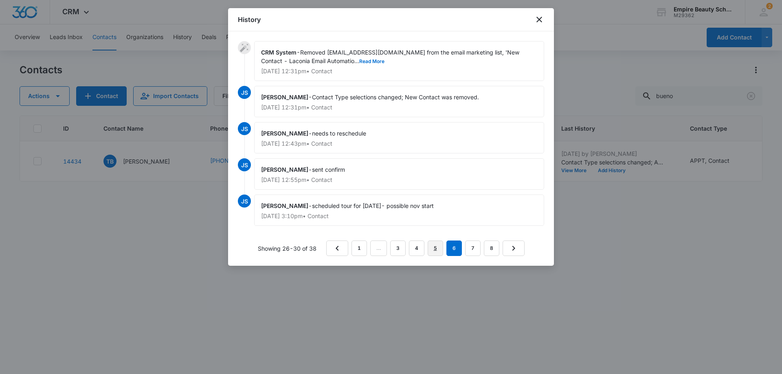
click at [438, 248] on link "5" at bounding box center [435, 248] width 15 height 15
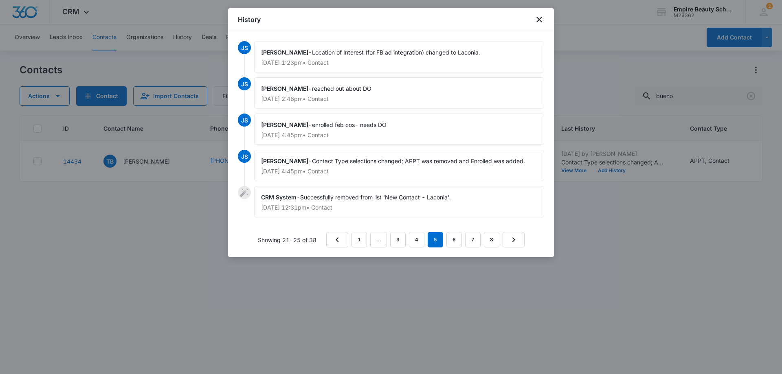
click at [316, 171] on p "Nov 19, 2024 at 4:45pm • Contact" at bounding box center [399, 172] width 276 height 6
click at [538, 18] on icon "close" at bounding box center [539, 20] width 10 height 10
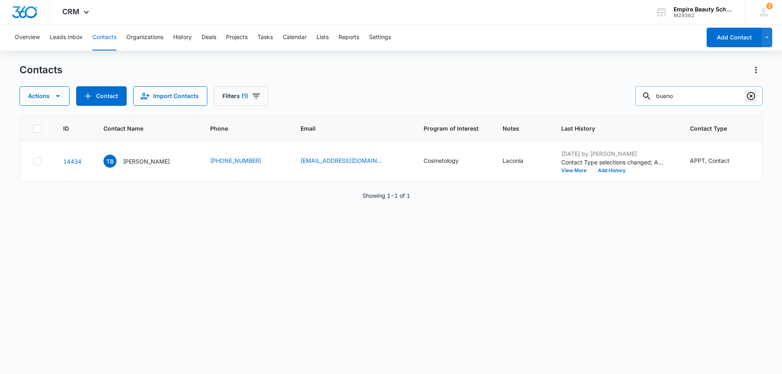
click at [747, 95] on icon "Clear" at bounding box center [751, 96] width 8 height 8
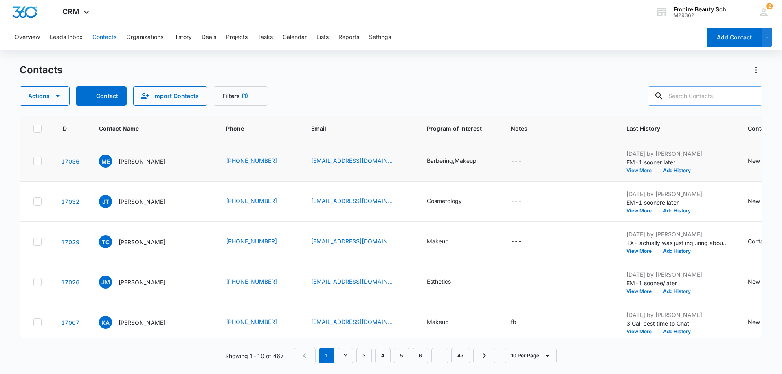
drag, startPoint x: 630, startPoint y: 170, endPoint x: 641, endPoint y: 172, distance: 11.6
click at [641, 172] on button "View More" at bounding box center [641, 170] width 31 height 5
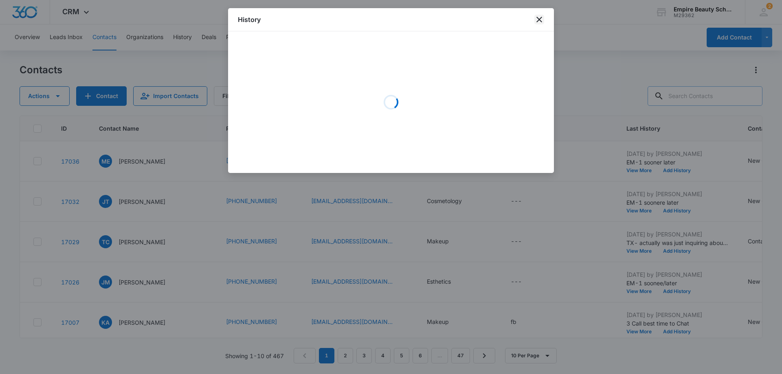
click at [539, 19] on icon "close" at bounding box center [539, 20] width 6 height 6
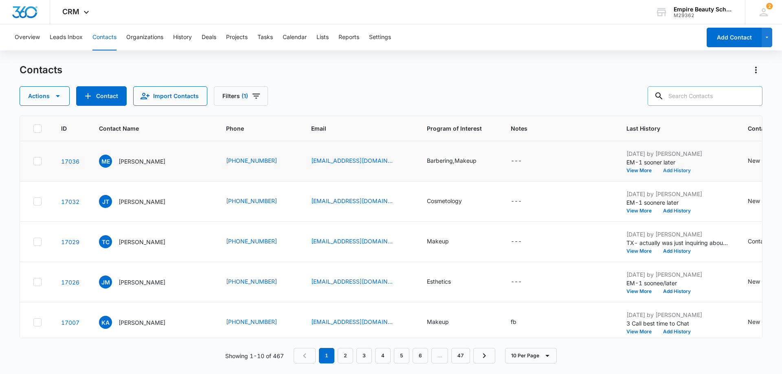
click at [673, 171] on button "Add History" at bounding box center [676, 170] width 39 height 5
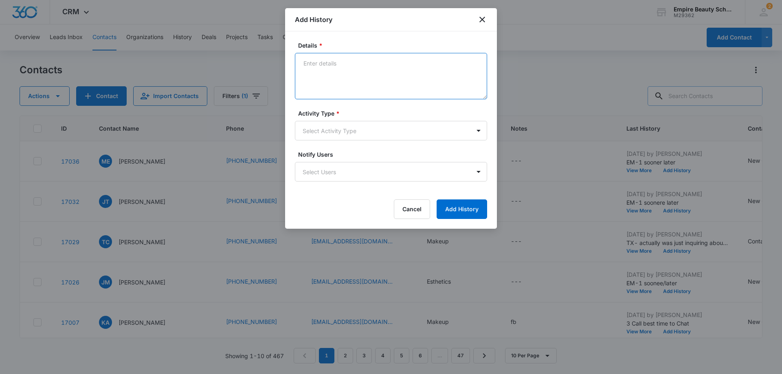
click at [319, 65] on textarea "Details *" at bounding box center [391, 76] width 192 height 46
type textarea "Bad Email address sent back"
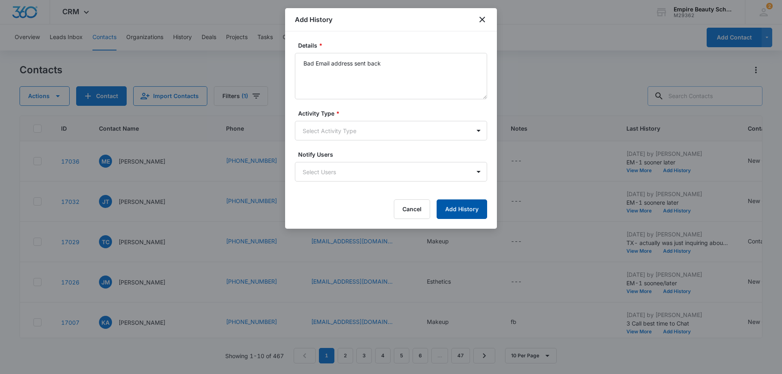
click at [463, 212] on button "Add History" at bounding box center [462, 210] width 51 height 20
click at [477, 131] on body "CRM Apps Forms CRM Email Shop Payments POS Files Brand Settings Empire Beauty S…" at bounding box center [391, 187] width 782 height 374
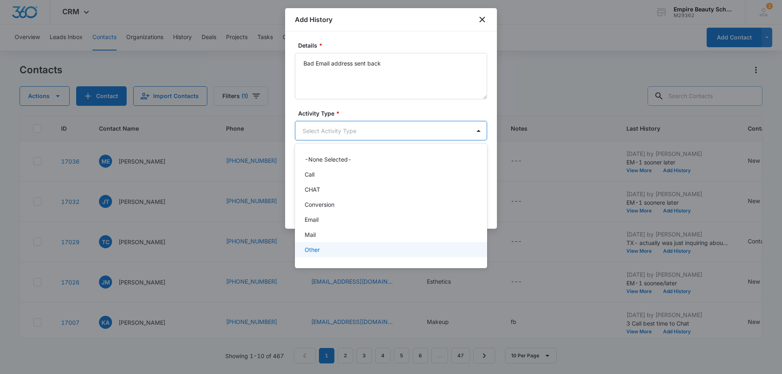
scroll to position [42, 0]
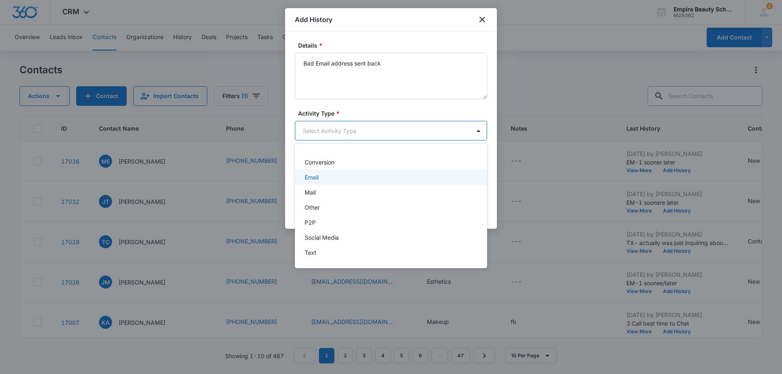
click at [408, 178] on div "Email" at bounding box center [390, 177] width 171 height 9
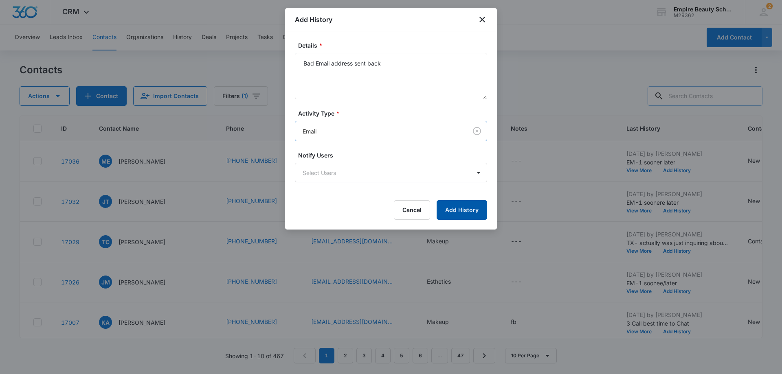
click at [463, 213] on button "Add History" at bounding box center [462, 210] width 51 height 20
